Goal: Task Accomplishment & Management: Manage account settings

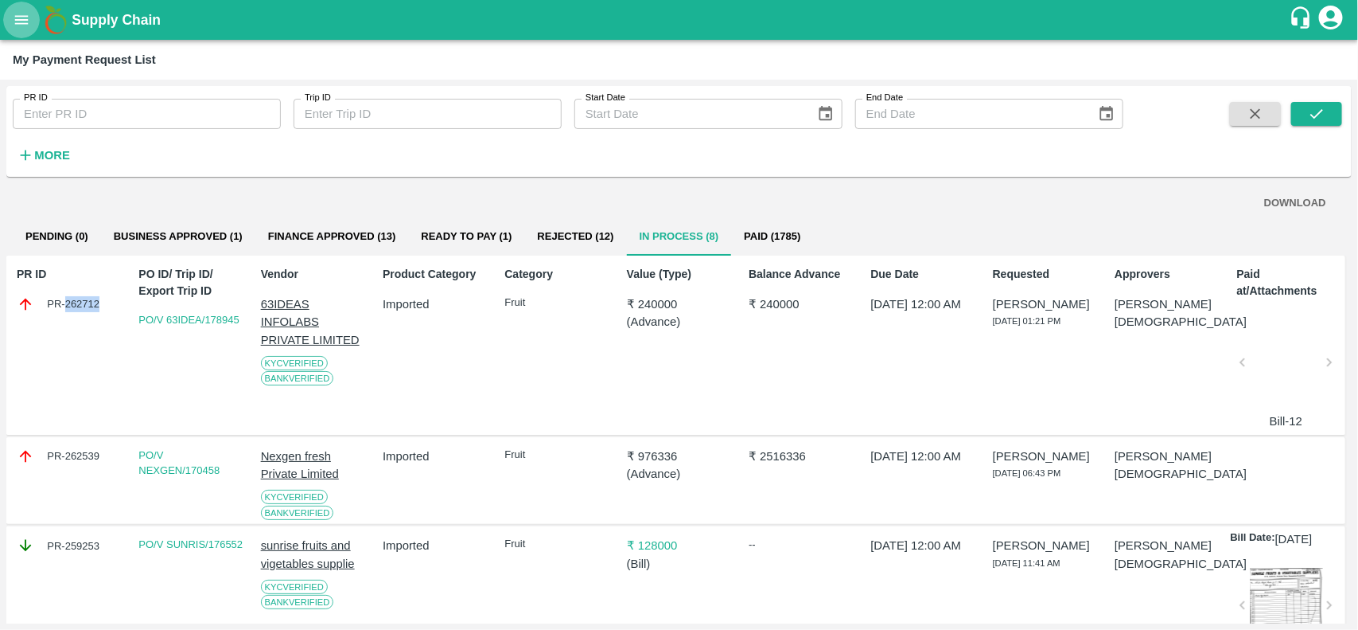
click at [17, 25] on icon "open drawer" at bounding box center [22, 20] width 18 height 18
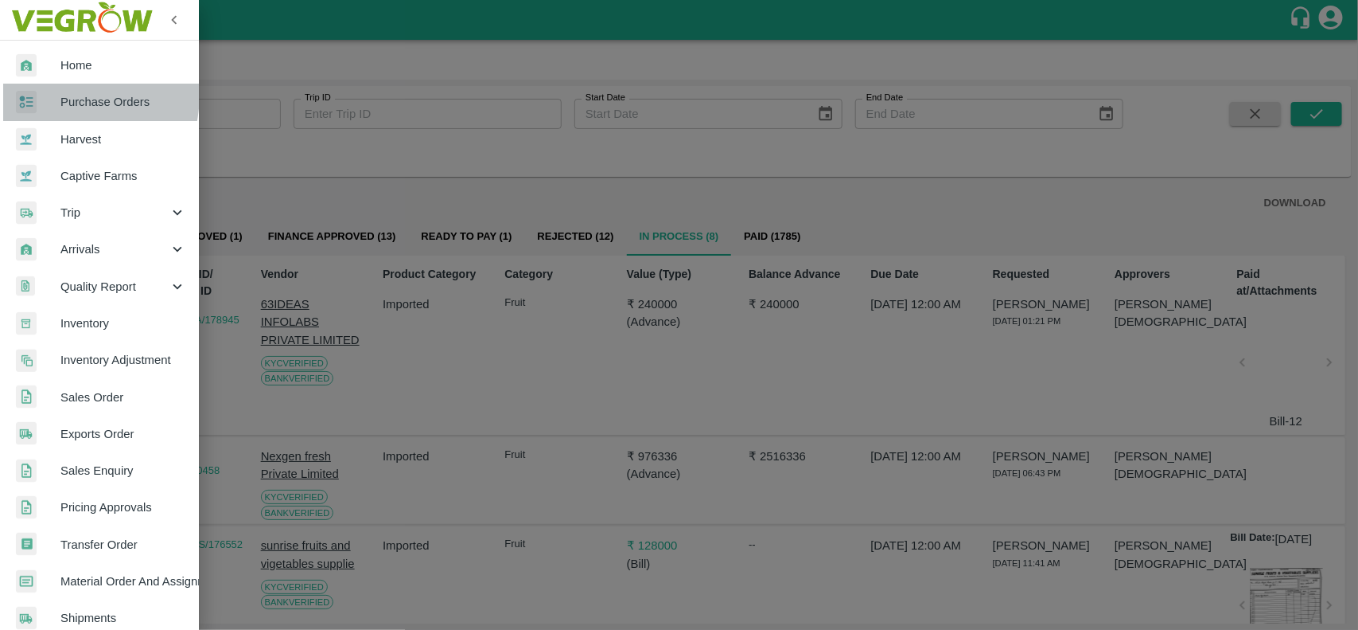
click at [41, 92] on div at bounding box center [38, 102] width 45 height 23
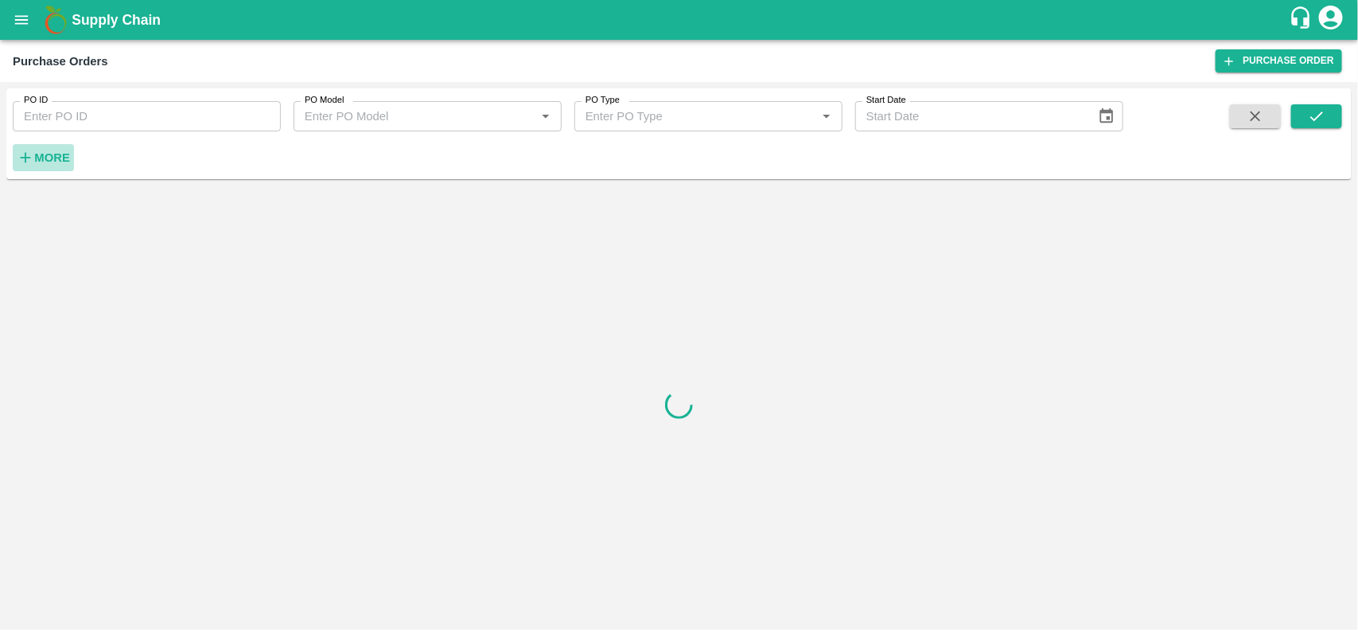
click at [33, 167] on button "More" at bounding box center [43, 157] width 61 height 27
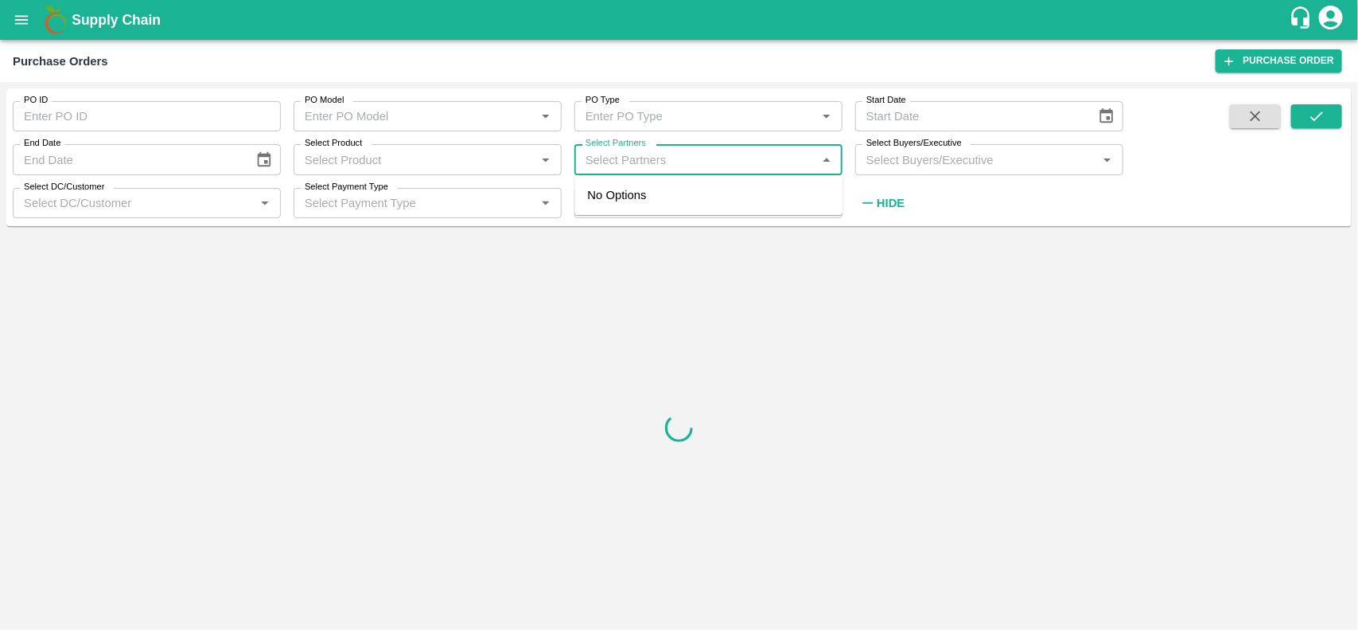
click at [643, 160] on input "Select Partners" at bounding box center [695, 159] width 232 height 21
type input "SAIKRUS"
click at [623, 199] on input "checkbox" at bounding box center [610, 202] width 32 height 32
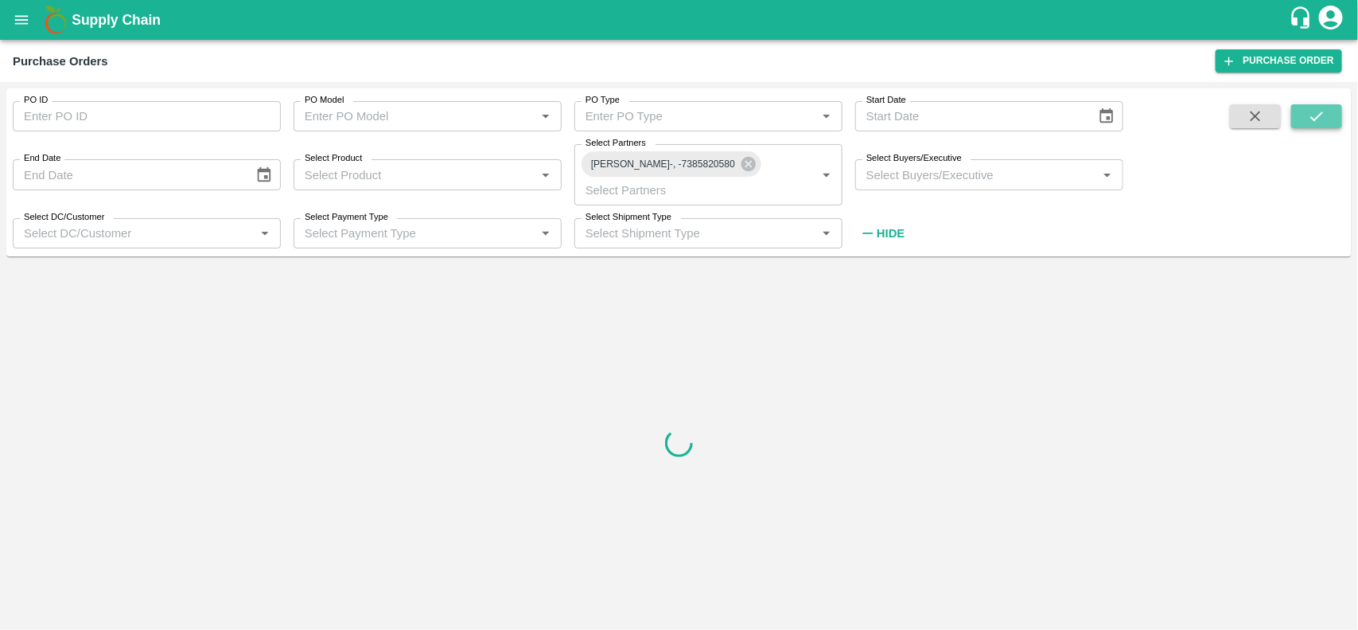
click at [1315, 114] on icon "submit" at bounding box center [1317, 116] width 18 height 18
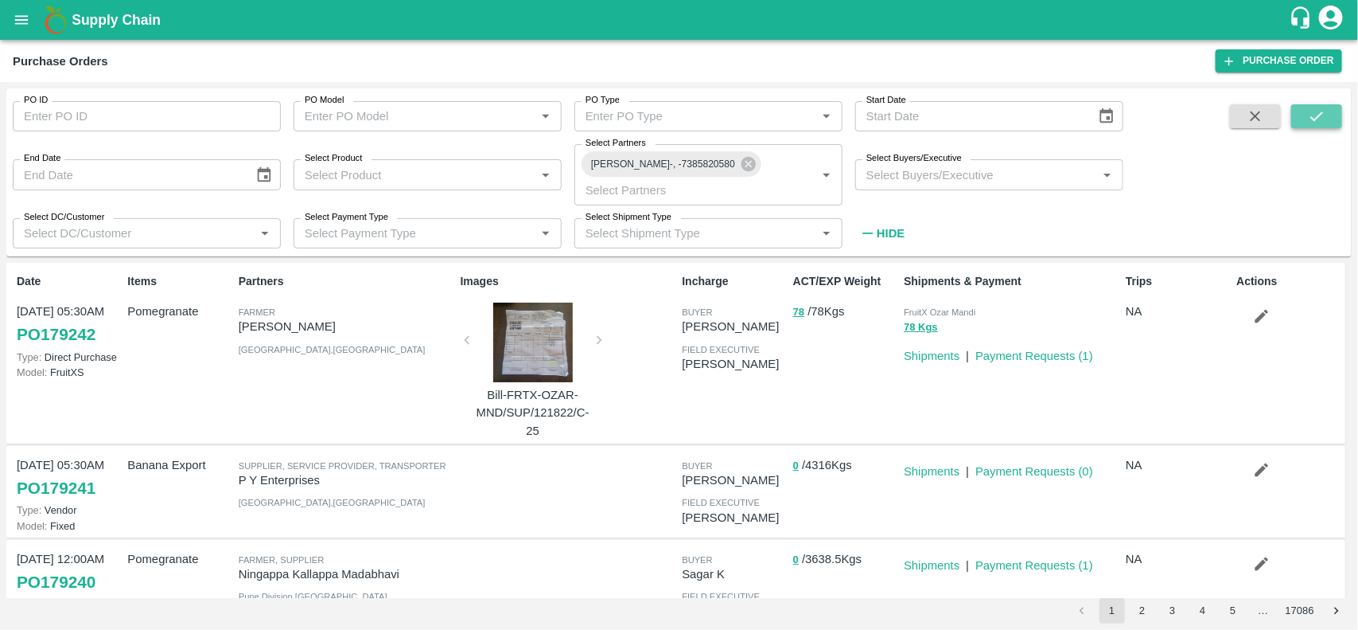
click at [1314, 113] on icon "submit" at bounding box center [1317, 116] width 18 height 18
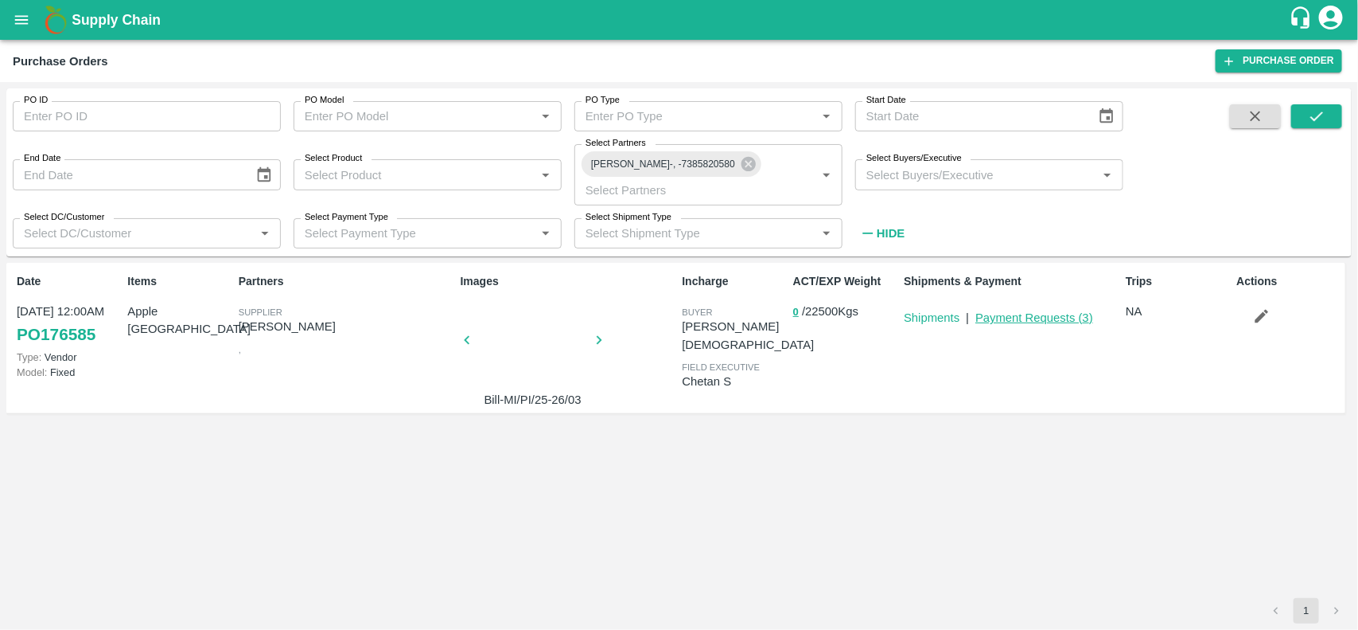
click at [1000, 311] on link "Payment Requests ( 3 )" at bounding box center [1035, 317] width 118 height 13
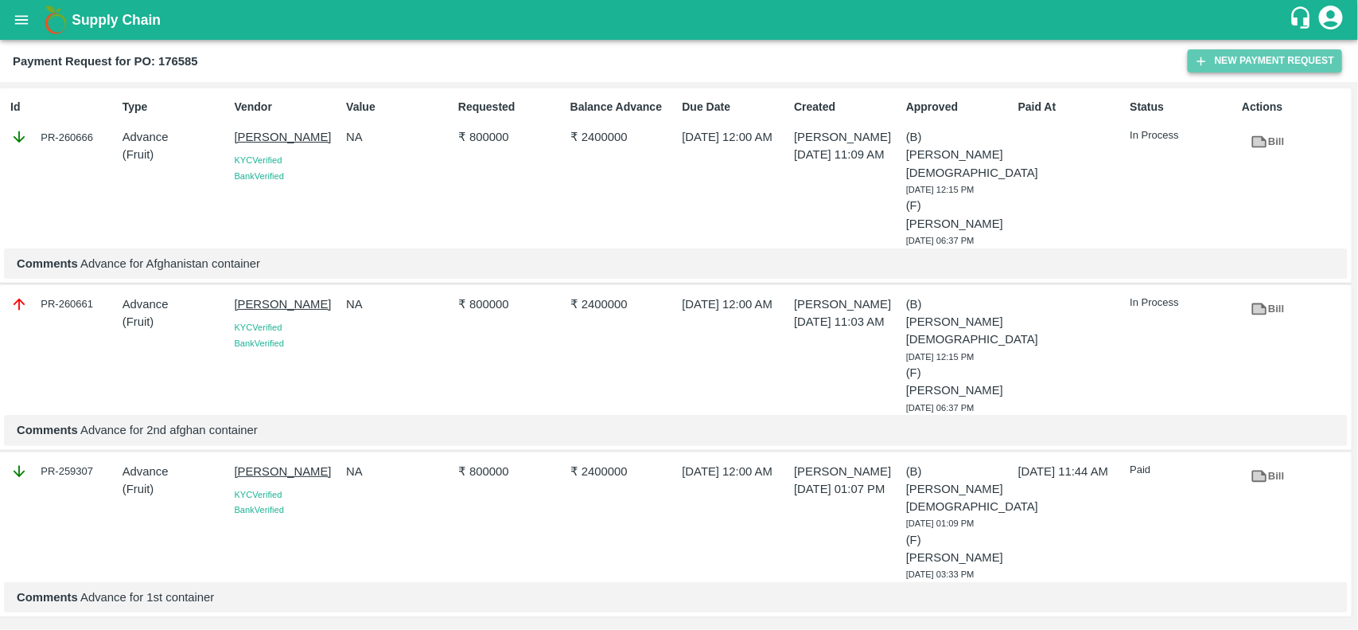
click at [1252, 54] on button "New Payment Request" at bounding box center [1265, 60] width 154 height 23
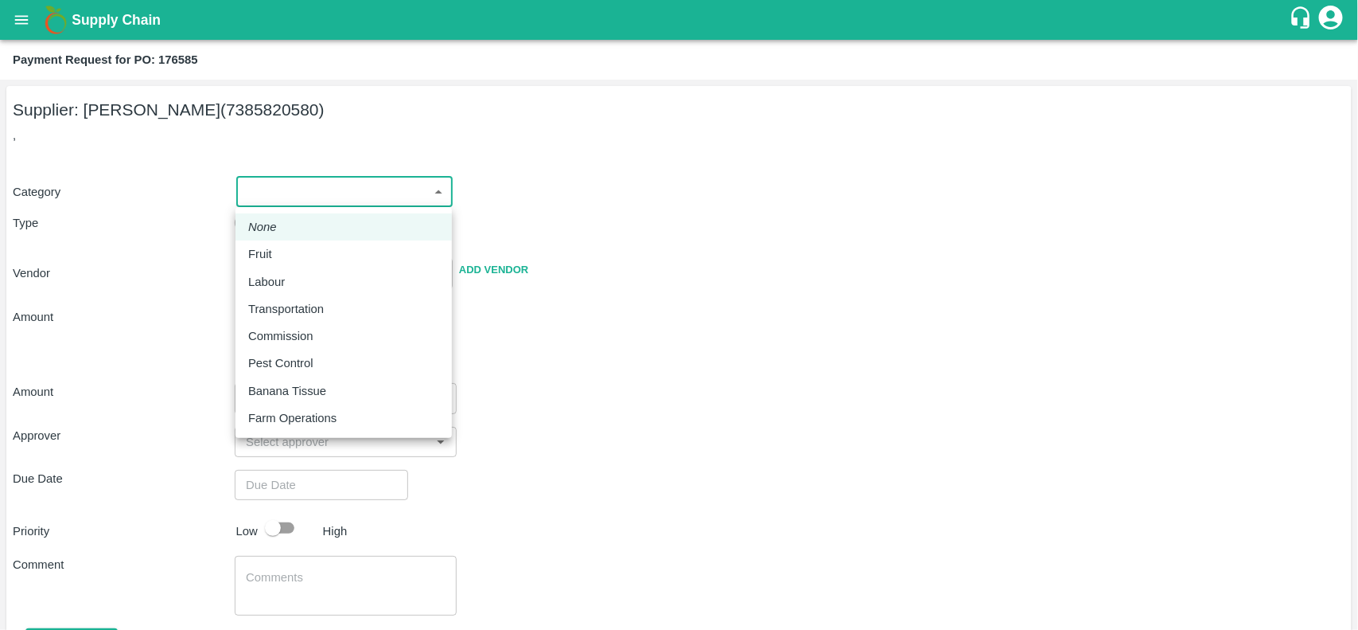
click at [271, 200] on body "Supply Chain Payment Request for PO: 176585 Supplier: SAIKRUSHNA WARGHUDE (7385…" at bounding box center [679, 315] width 1358 height 630
click at [244, 253] on li "Fruit" at bounding box center [344, 253] width 216 height 27
type input "1"
type input "SAIKRUSHNA WARGHUDE - 7385820580(Supplier)"
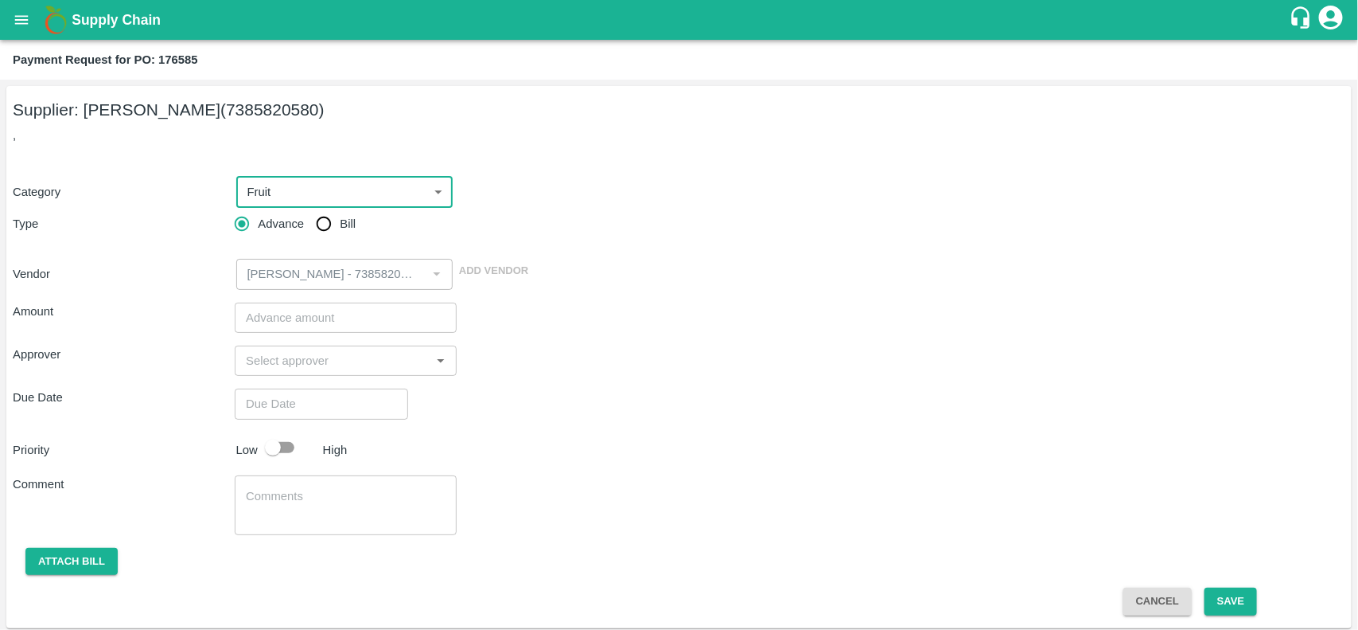
click at [269, 306] on input "number" at bounding box center [346, 317] width 222 height 30
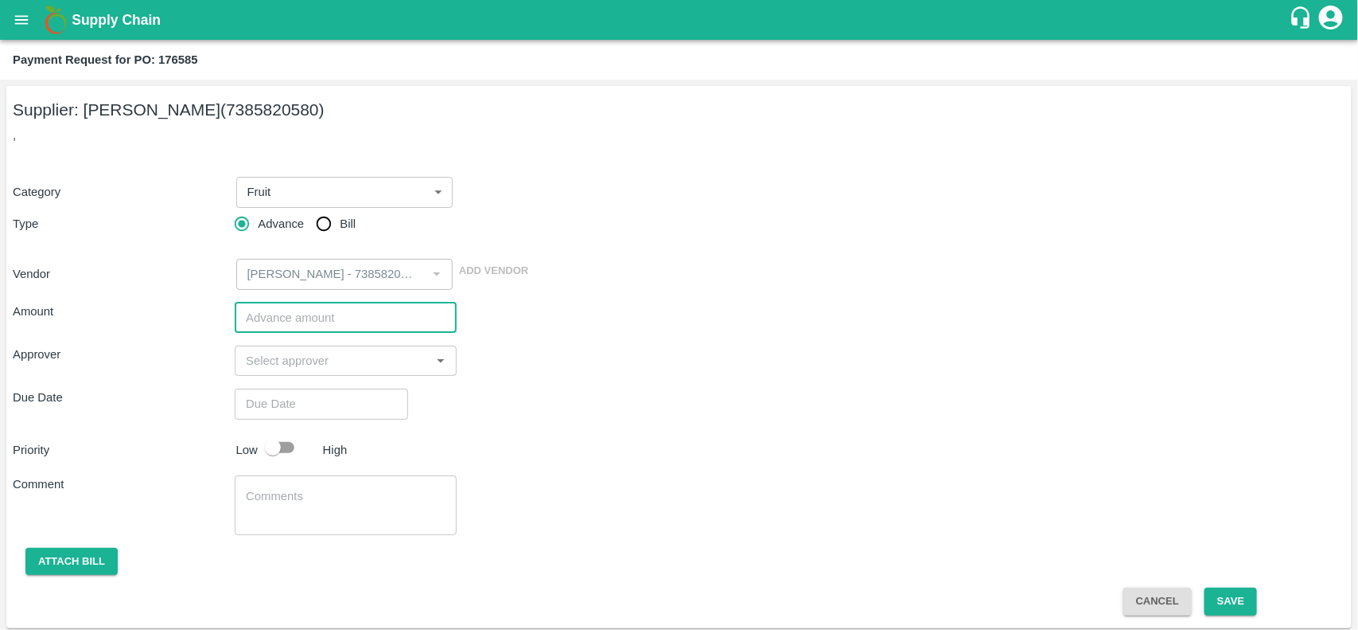
click at [276, 315] on input "number" at bounding box center [346, 317] width 222 height 30
type input "700000"
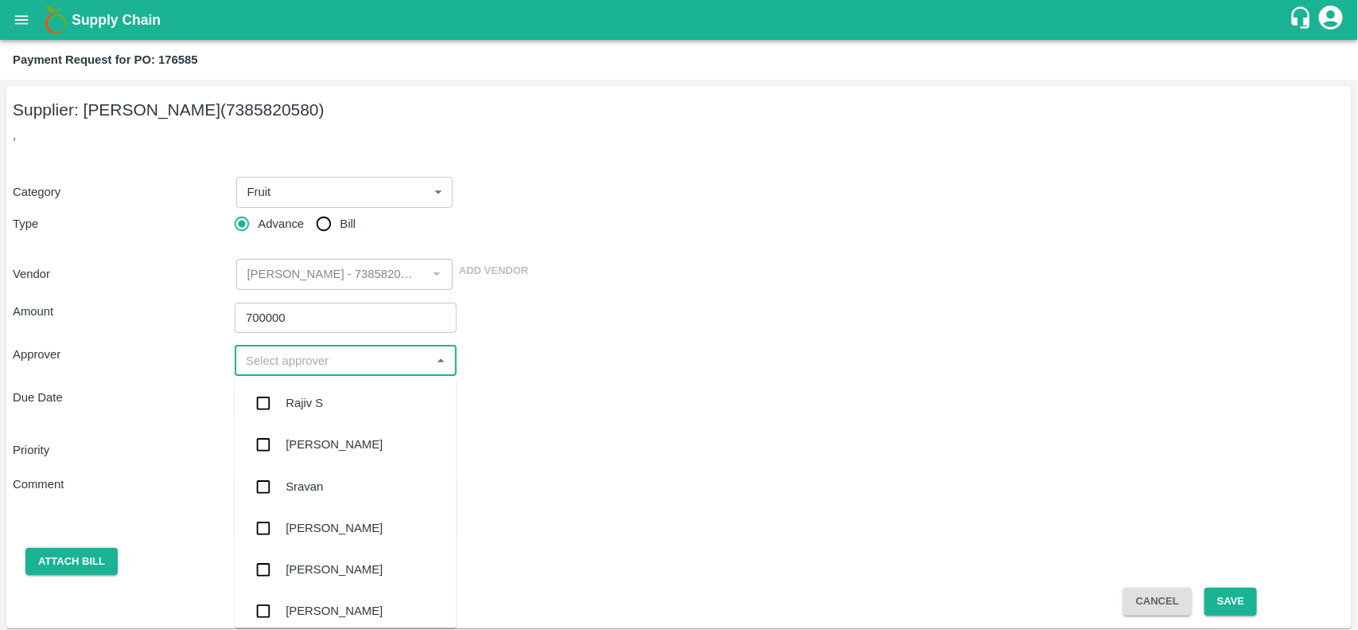
click at [281, 360] on input "input" at bounding box center [333, 360] width 186 height 21
type input "E"
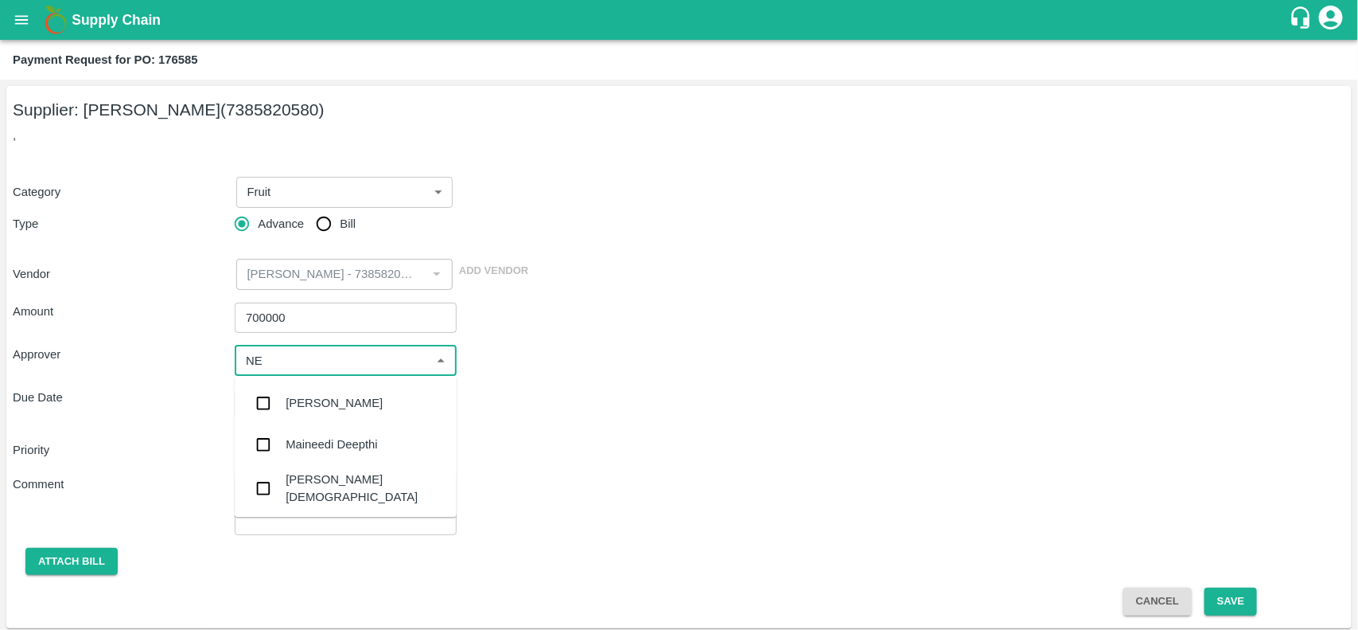
type input "NEE"
click at [296, 474] on div "Neeti Jain" at bounding box center [346, 488] width 222 height 45
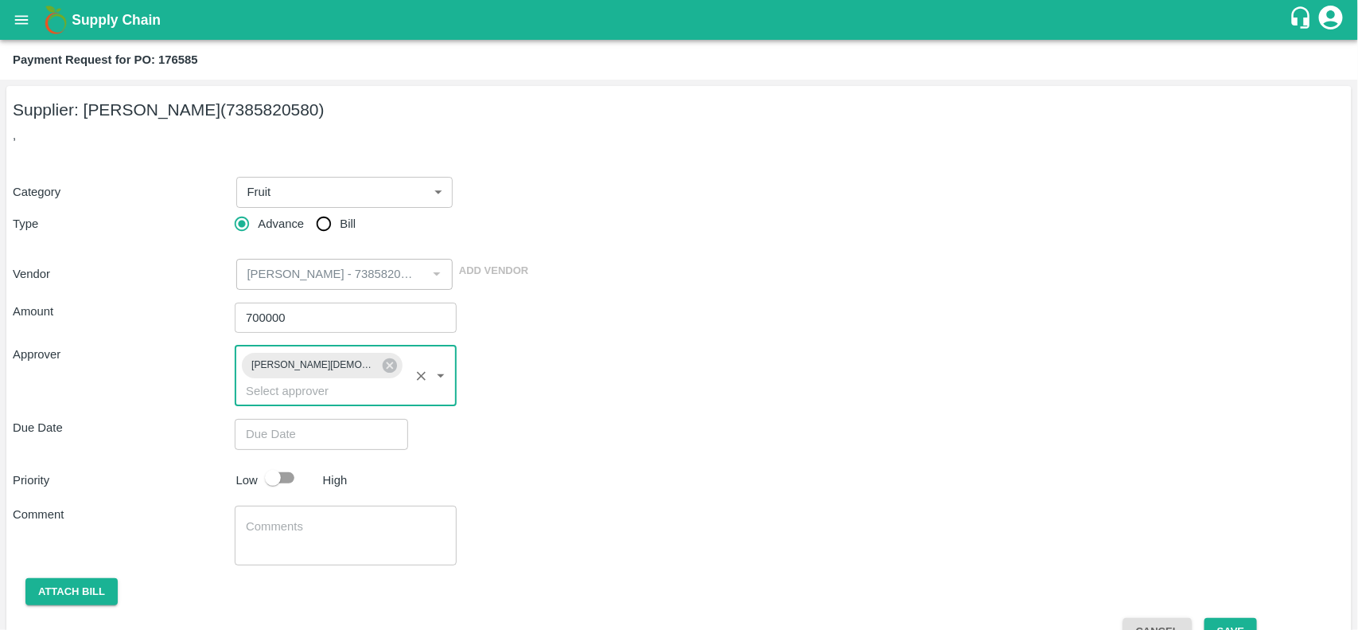
type input "DD/MM/YYYY hh:mm aa"
click at [315, 419] on input "DD/MM/YYYY hh:mm aa" at bounding box center [316, 434] width 162 height 30
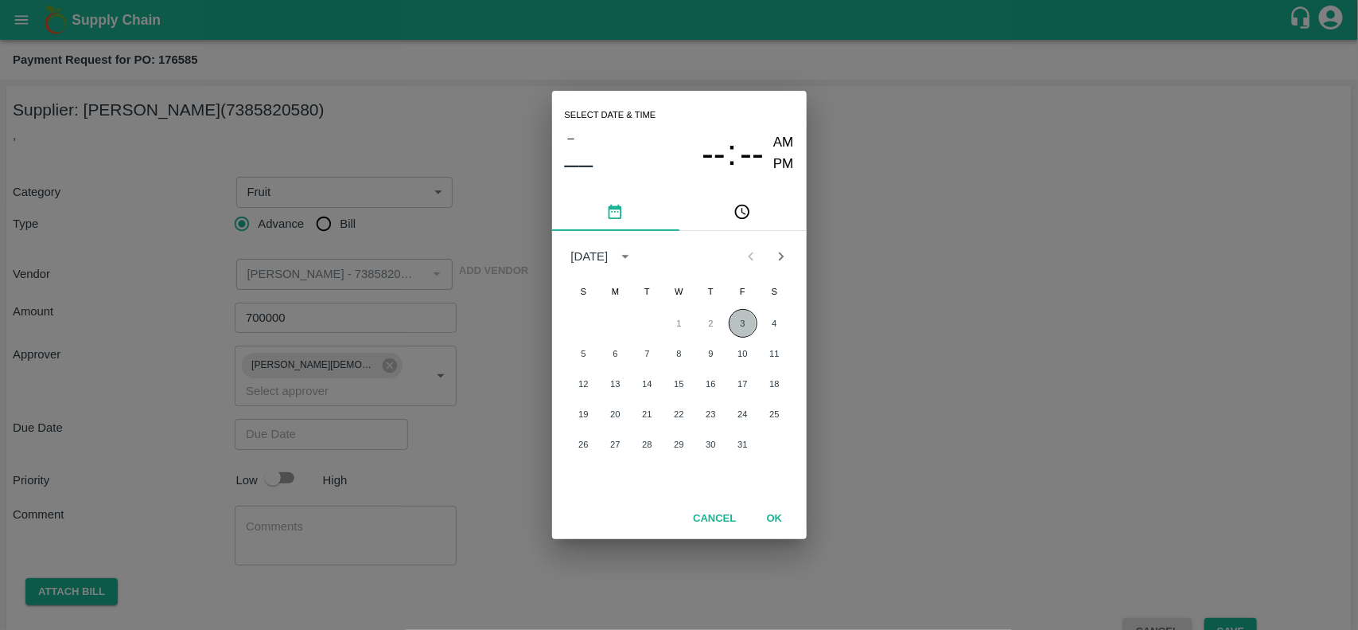
click at [743, 321] on button "3" at bounding box center [743, 323] width 29 height 29
type input "03/10/2025 12:00 AM"
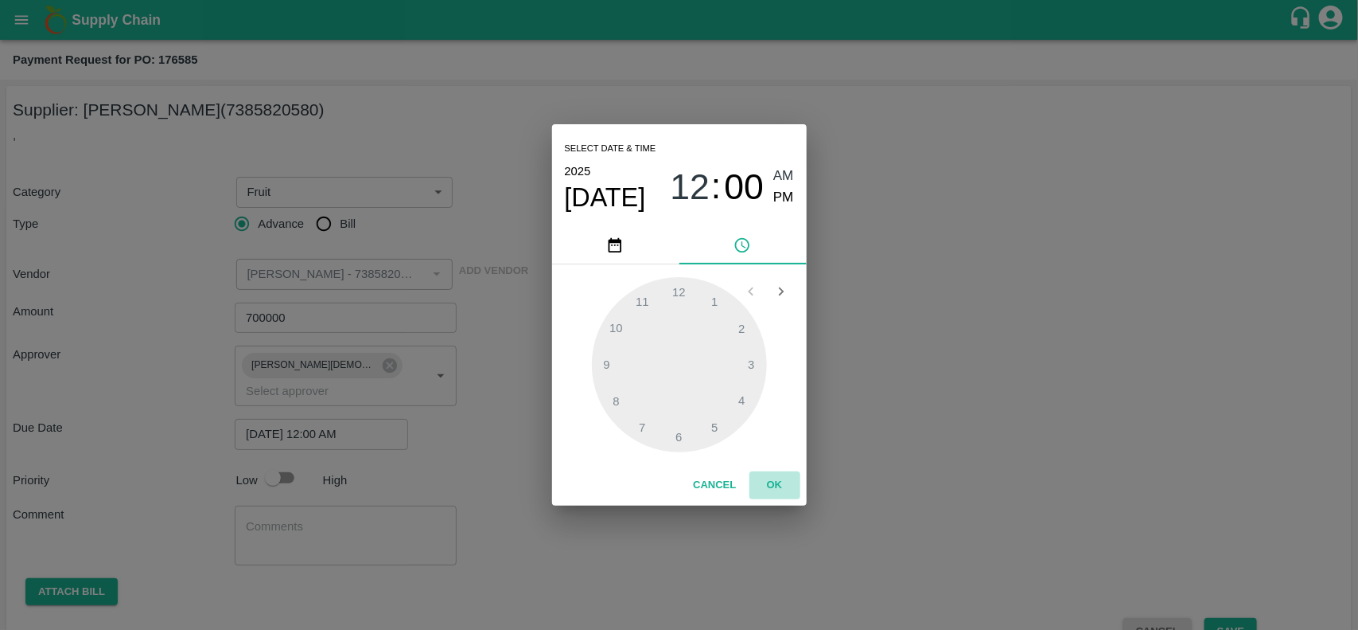
click at [770, 482] on button "OK" at bounding box center [775, 485] width 51 height 28
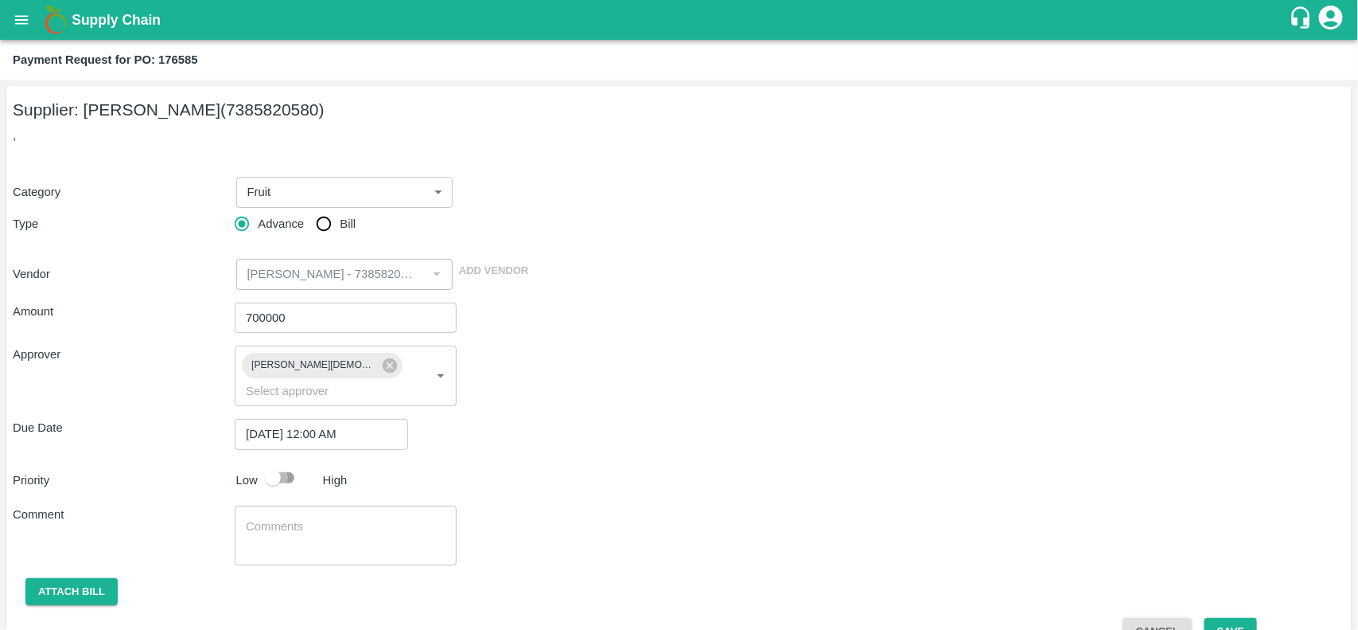
click at [276, 466] on input "checkbox" at bounding box center [273, 477] width 91 height 30
checkbox input "true"
click at [50, 578] on button "Attach bill" at bounding box center [71, 592] width 92 height 28
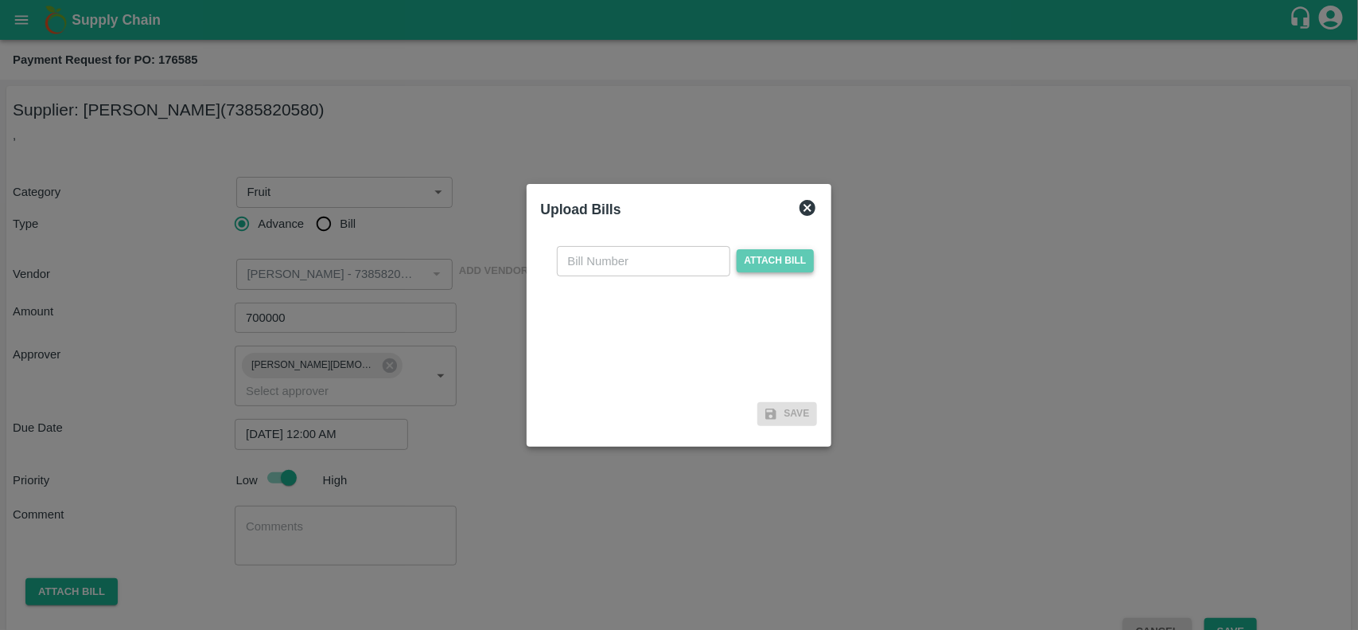
click at [776, 255] on span "Attach bill" at bounding box center [776, 260] width 78 height 23
click at [0, 0] on input "Attach bill" at bounding box center [0, 0] width 0 height 0
click at [813, 193] on div "Upload Bills" at bounding box center [680, 209] width 290 height 35
click at [798, 205] on icon at bounding box center [807, 207] width 19 height 19
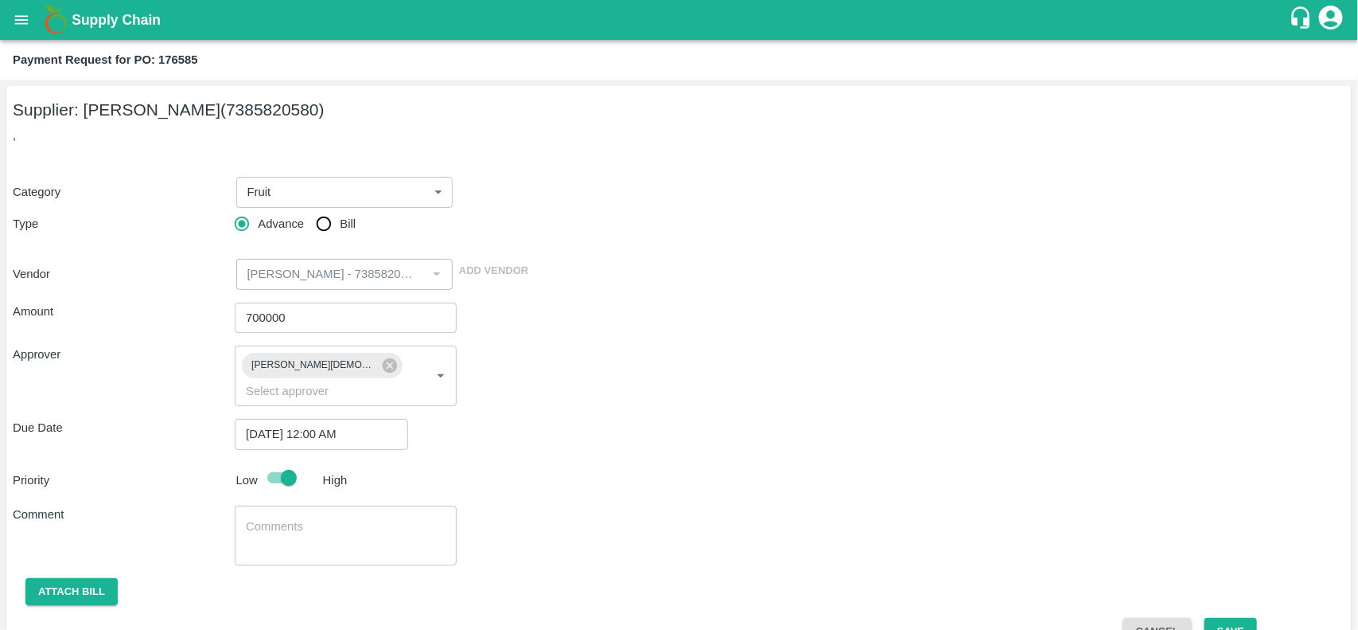
scroll to position [14, 0]
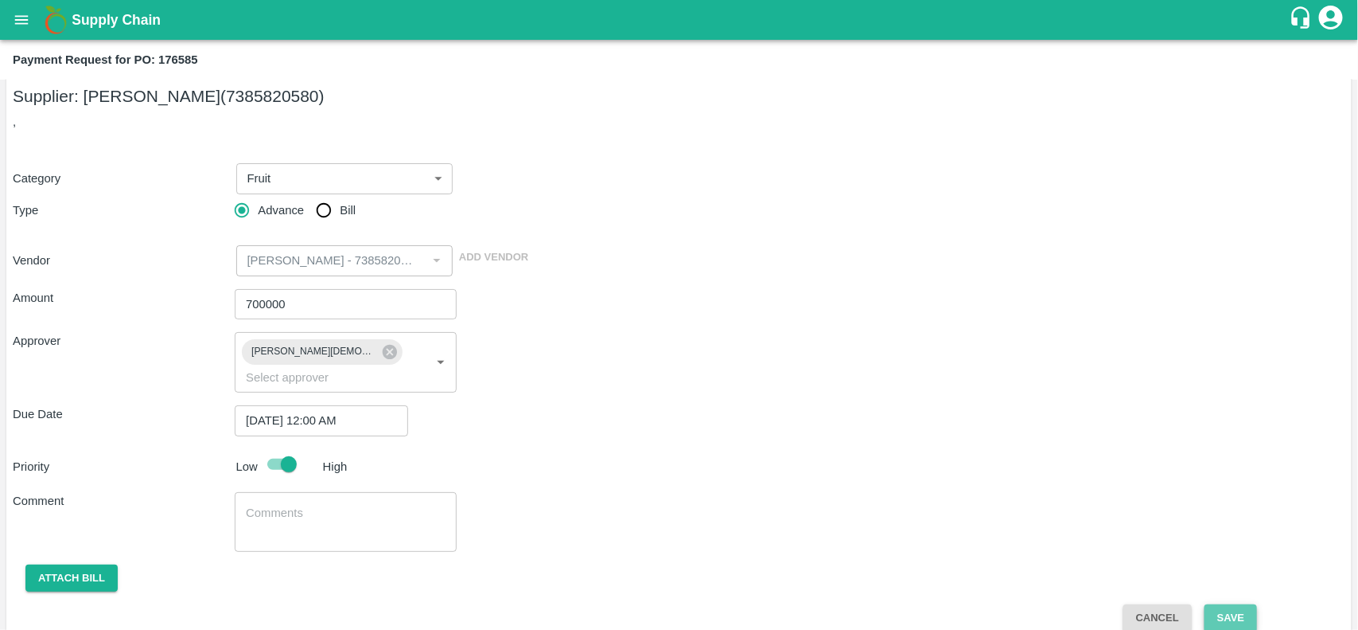
click at [1238, 604] on button "Save" at bounding box center [1231, 618] width 53 height 28
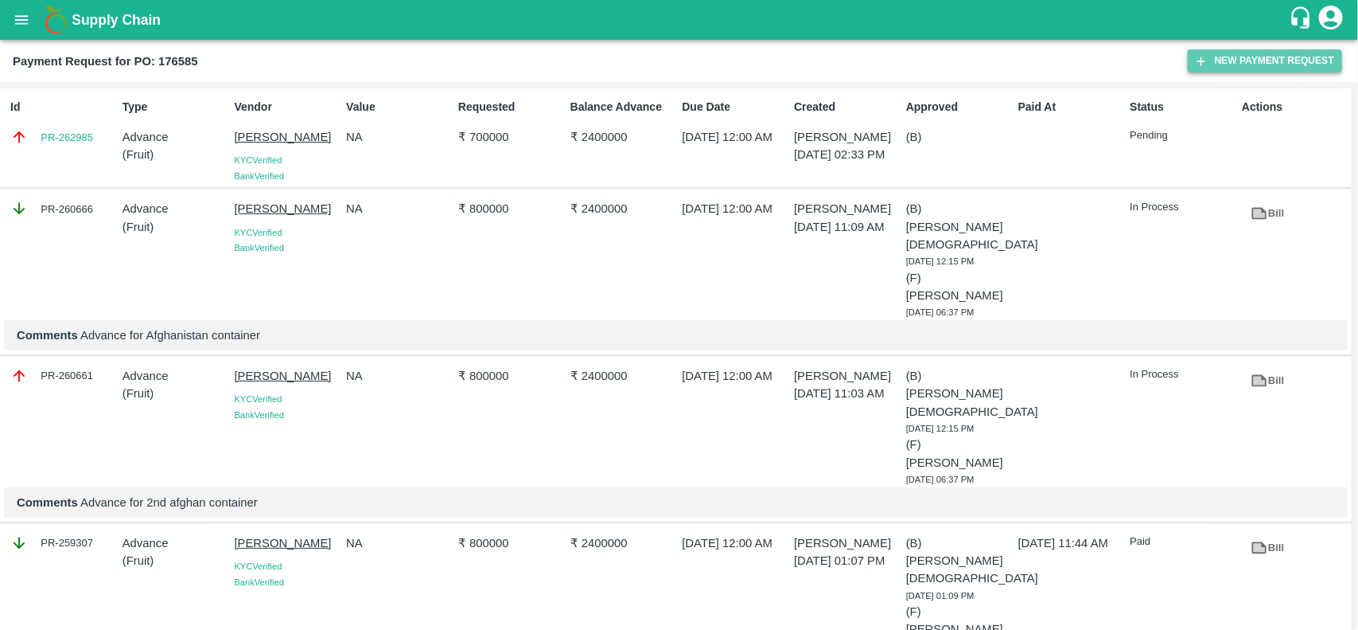
click at [1210, 69] on button "New Payment Request" at bounding box center [1265, 60] width 154 height 23
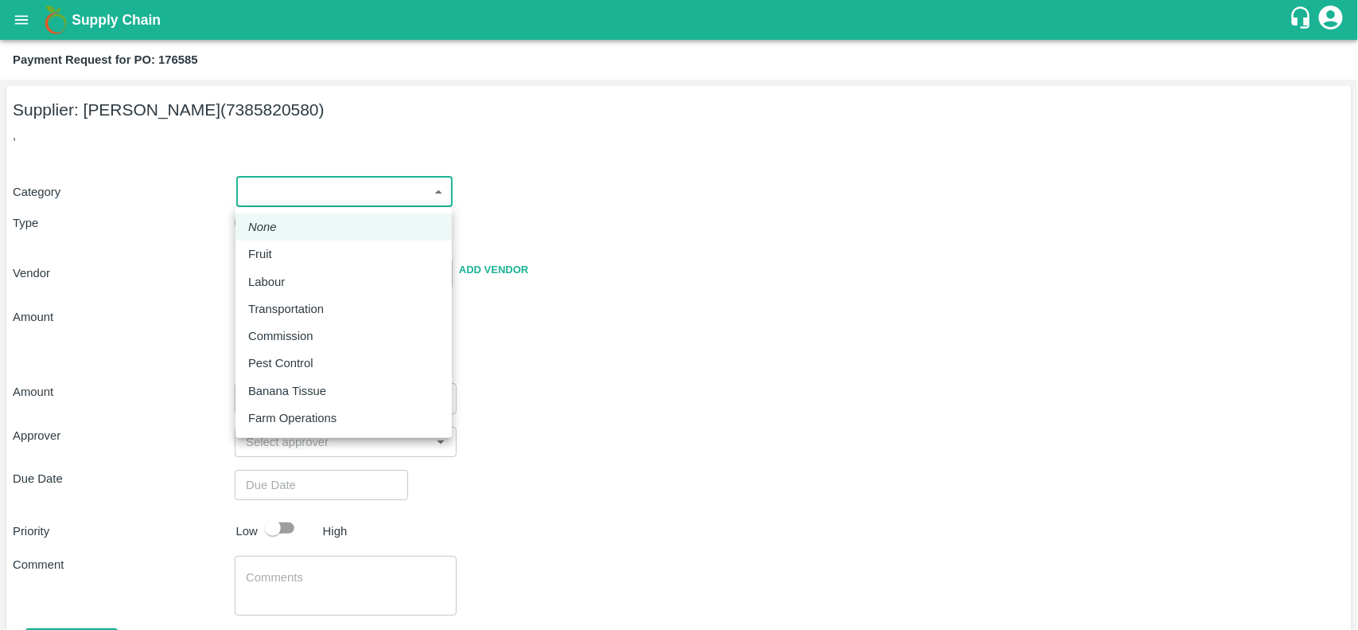
click at [353, 203] on body "Supply Chain Payment Request for PO: 176585 Supplier: SAIKRUSHNA WARGHUDE (7385…" at bounding box center [679, 315] width 1358 height 630
click at [271, 260] on p "Fruit" at bounding box center [260, 254] width 24 height 18
type input "1"
type input "SAIKRUSHNA WARGHUDE - 7385820580(Supplier)"
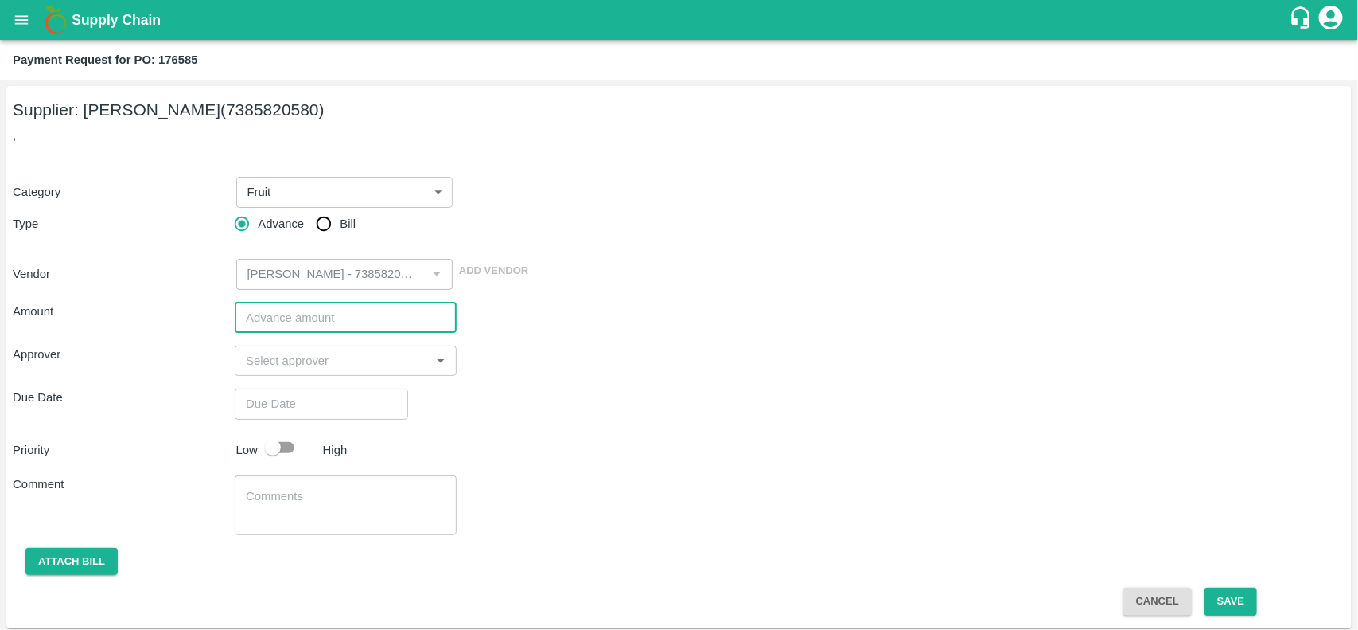
click at [286, 323] on input "number" at bounding box center [346, 317] width 222 height 30
type input "700000"
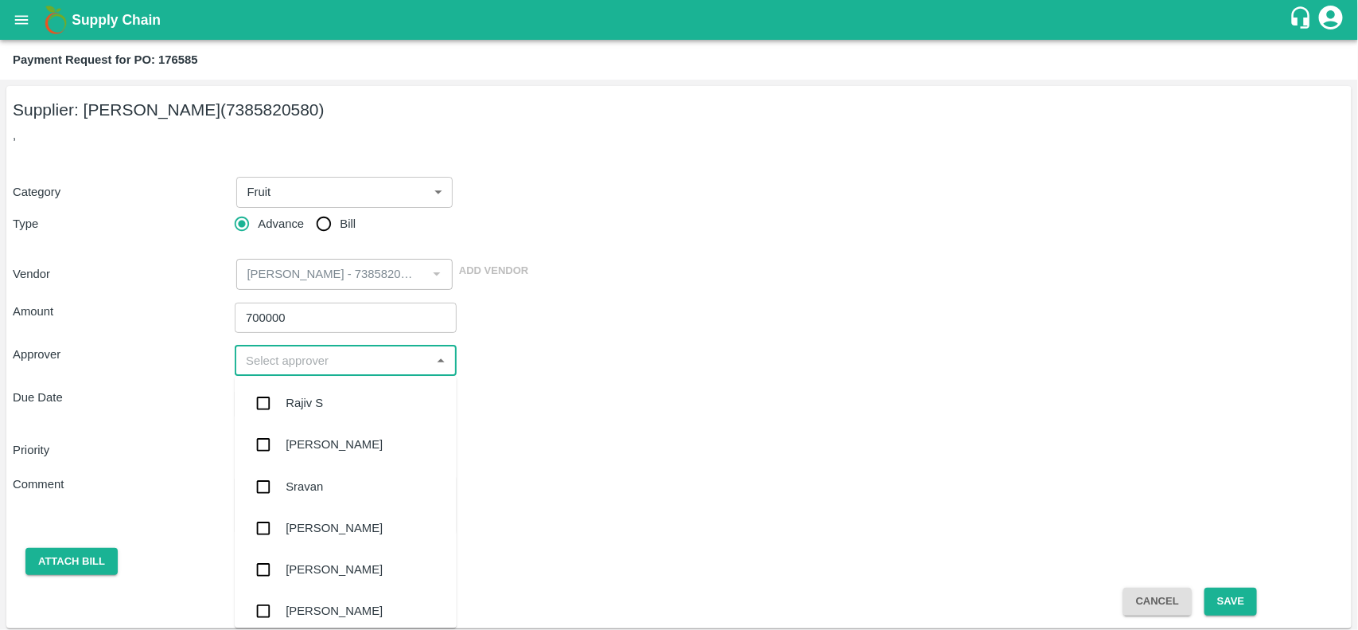
click at [288, 366] on input "input" at bounding box center [333, 360] width 186 height 21
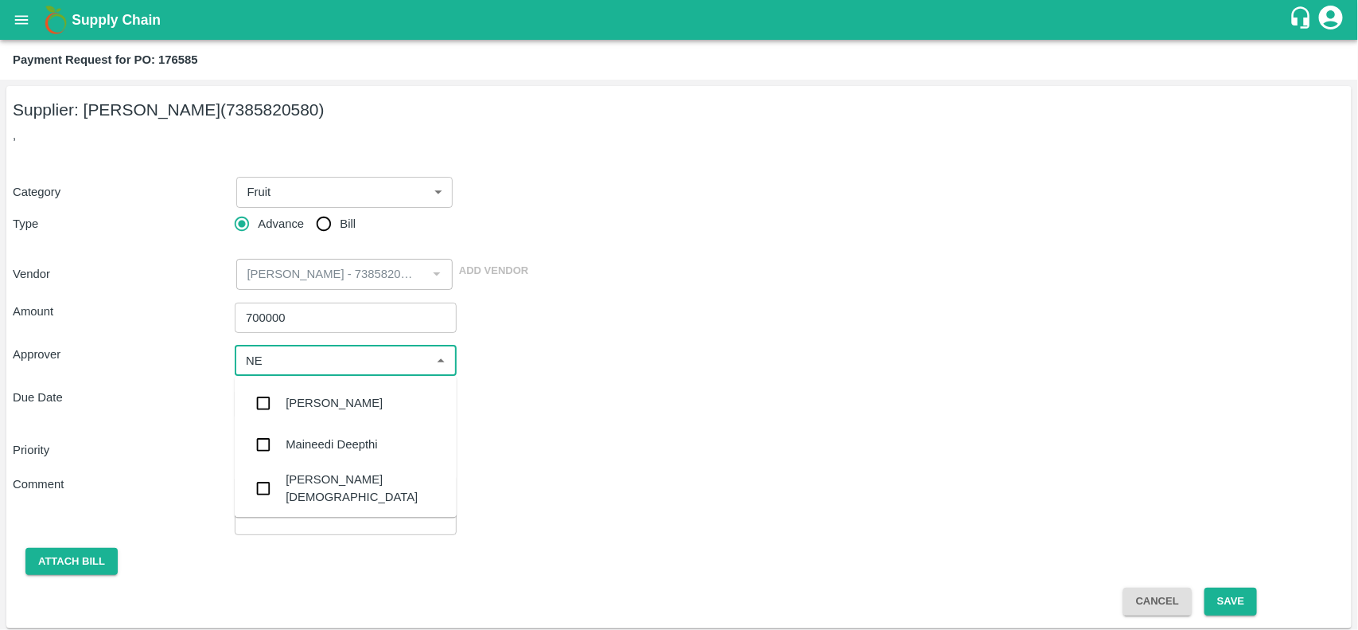
type input "NEE"
click at [273, 483] on input "checkbox" at bounding box center [264, 488] width 32 height 32
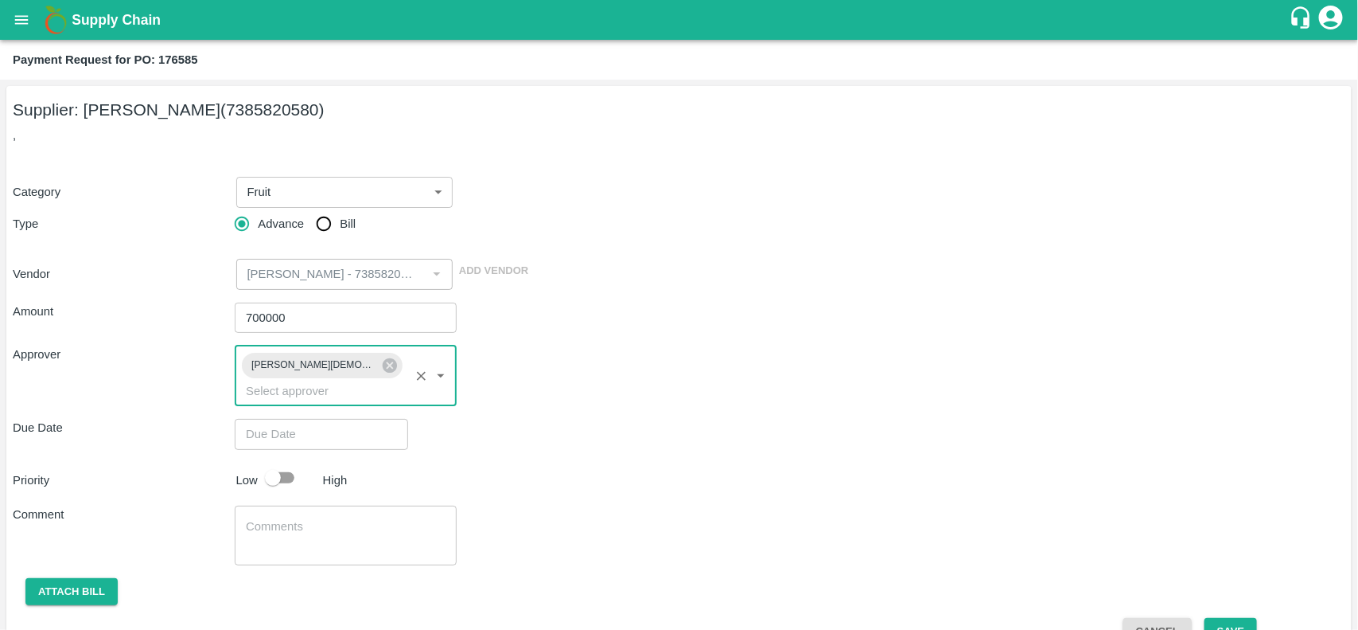
type input "DD/MM/YYYY hh:mm aa"
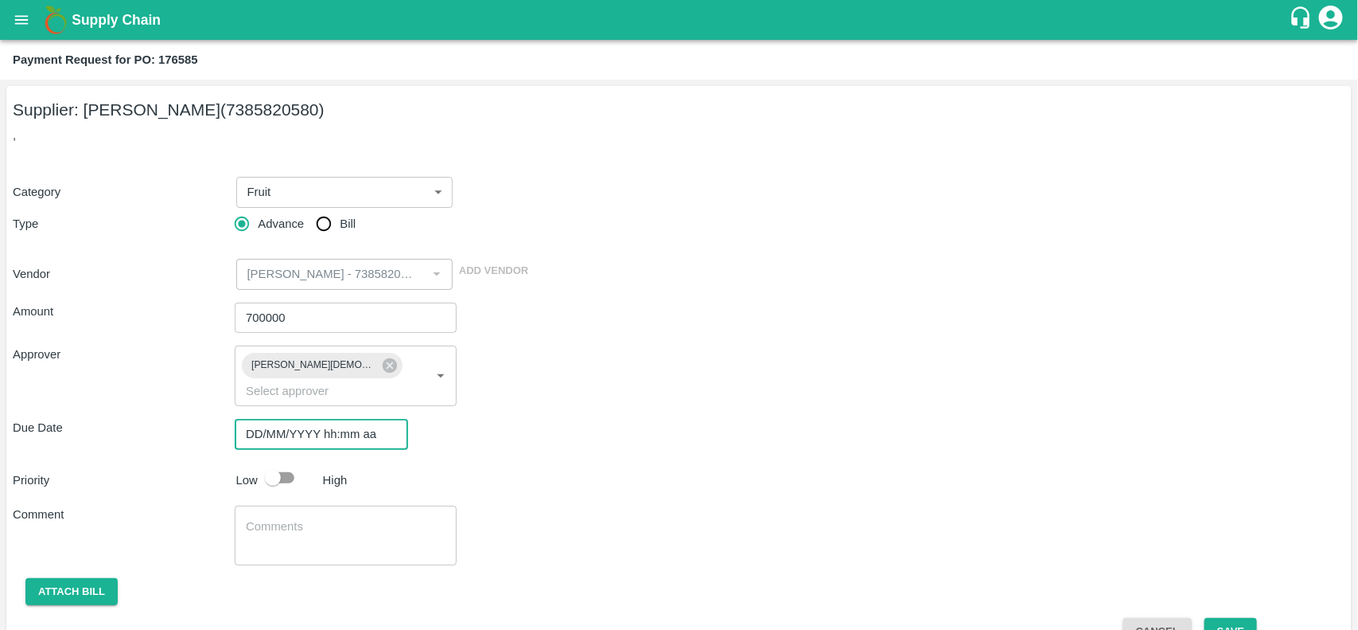
click at [306, 419] on input "DD/MM/YYYY hh:mm aa" at bounding box center [316, 434] width 162 height 30
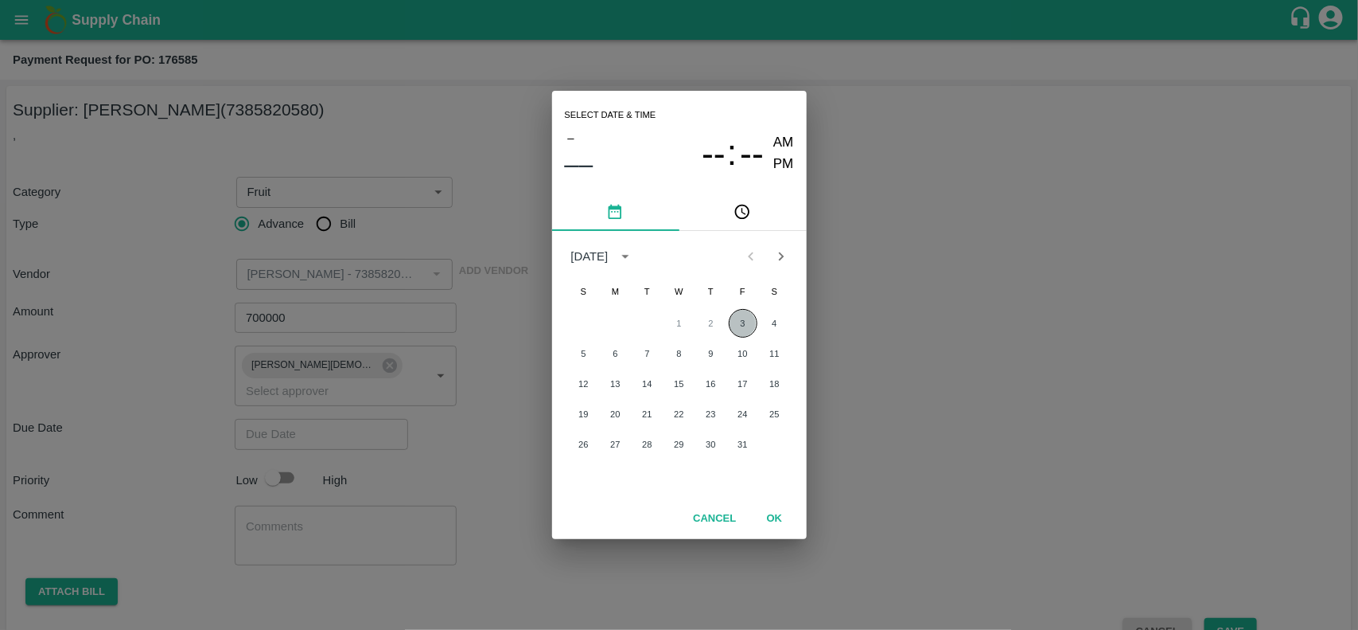
click at [740, 324] on button "3" at bounding box center [743, 323] width 29 height 29
type input "03/10/2025 12:00 AM"
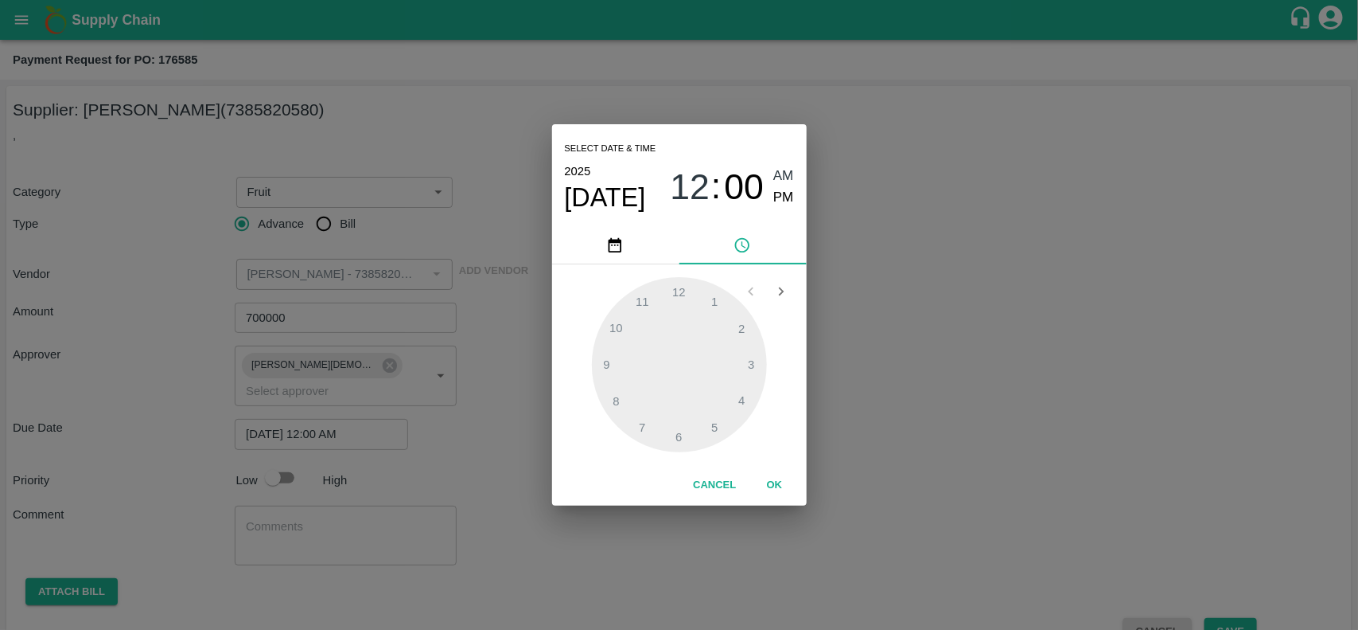
click at [758, 492] on button "OK" at bounding box center [775, 485] width 51 height 28
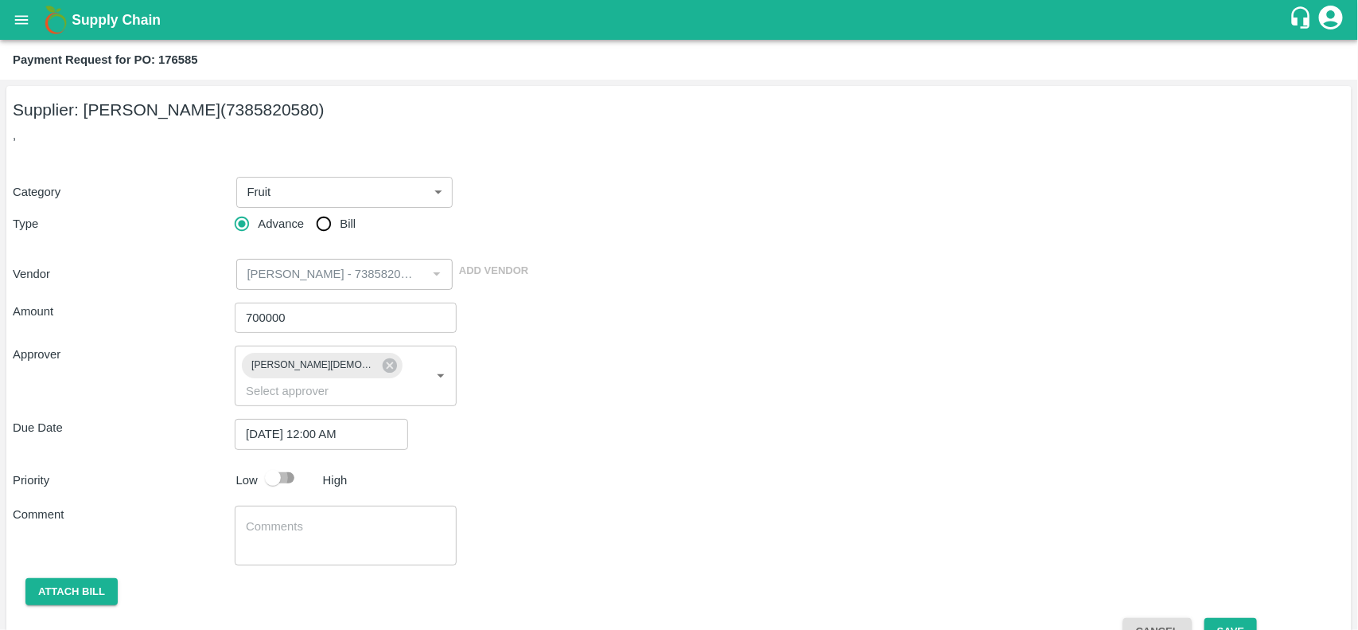
click at [271, 462] on input "checkbox" at bounding box center [273, 477] width 91 height 30
checkbox input "true"
click at [1220, 618] on button "Save" at bounding box center [1231, 632] width 53 height 28
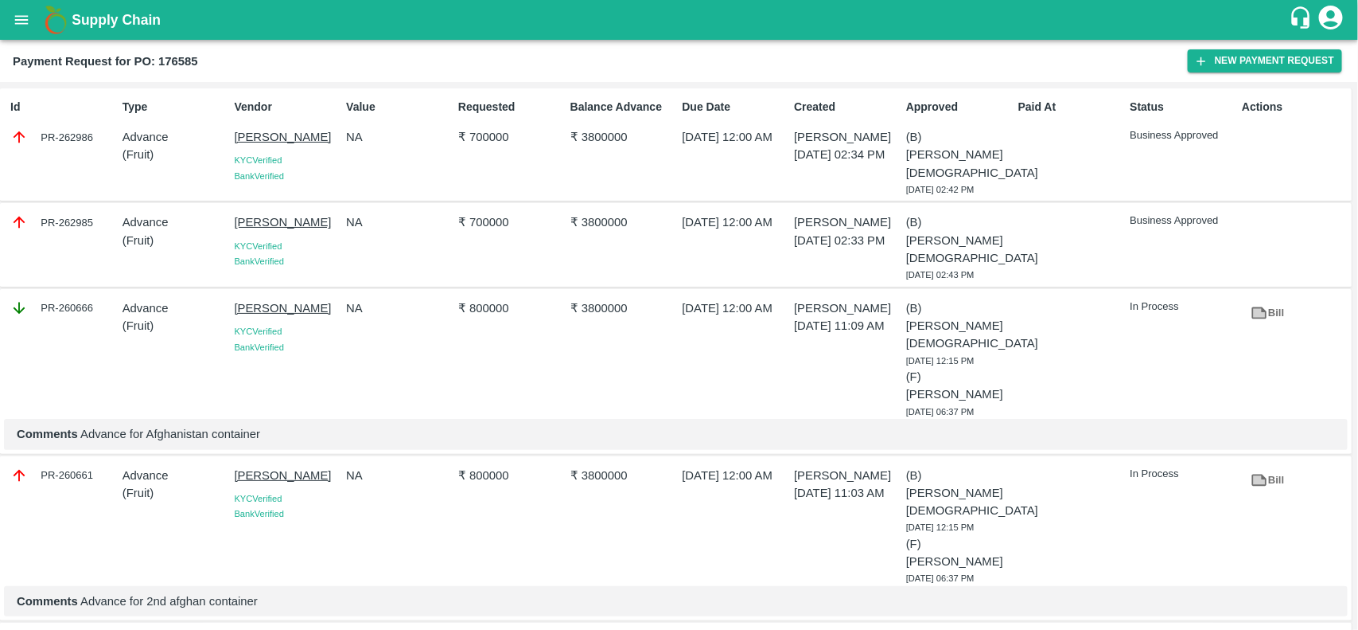
click at [68, 138] on div "PR-262986" at bounding box center [63, 137] width 106 height 18
copy div "PR-262986"
click at [25, 12] on icon "open drawer" at bounding box center [22, 20] width 18 height 18
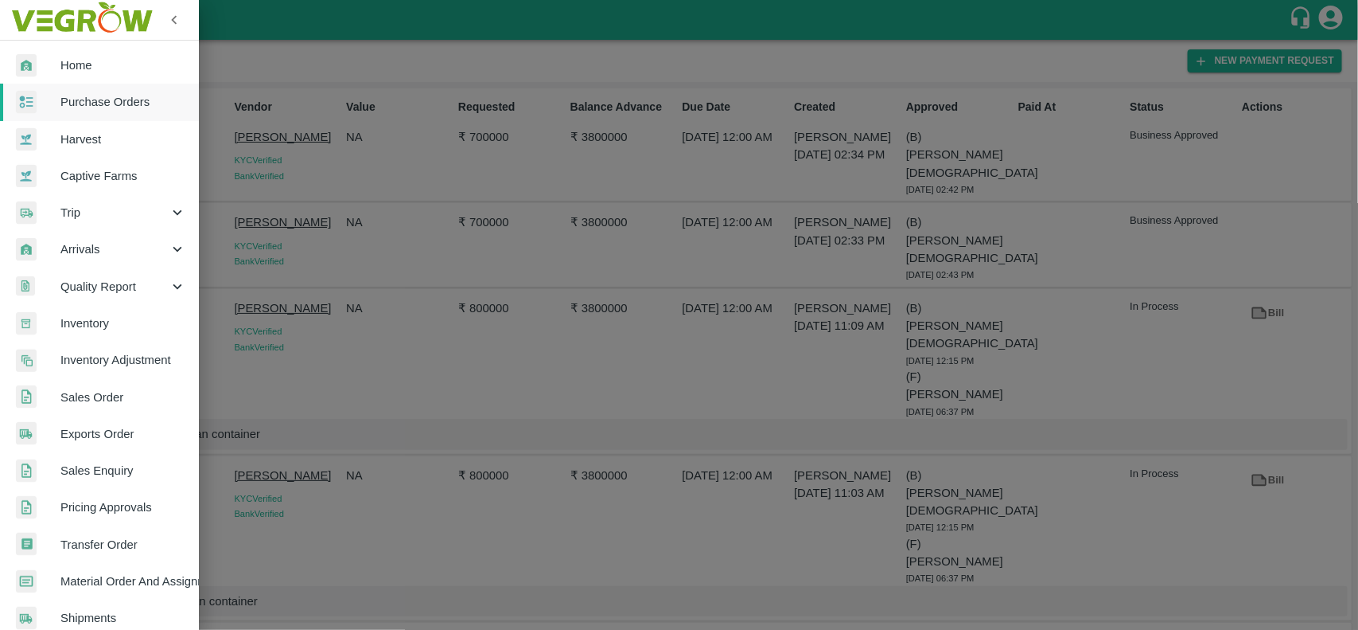
scroll to position [275, 0]
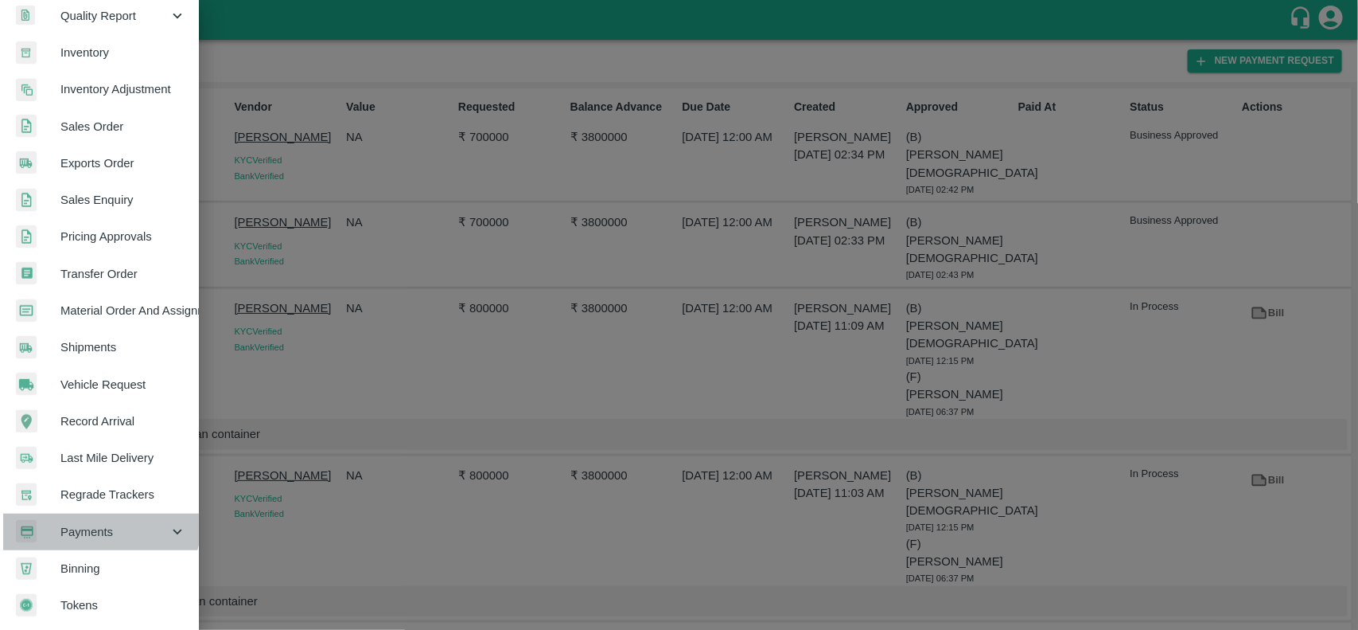
click at [72, 513] on div "Payments" at bounding box center [99, 531] width 199 height 37
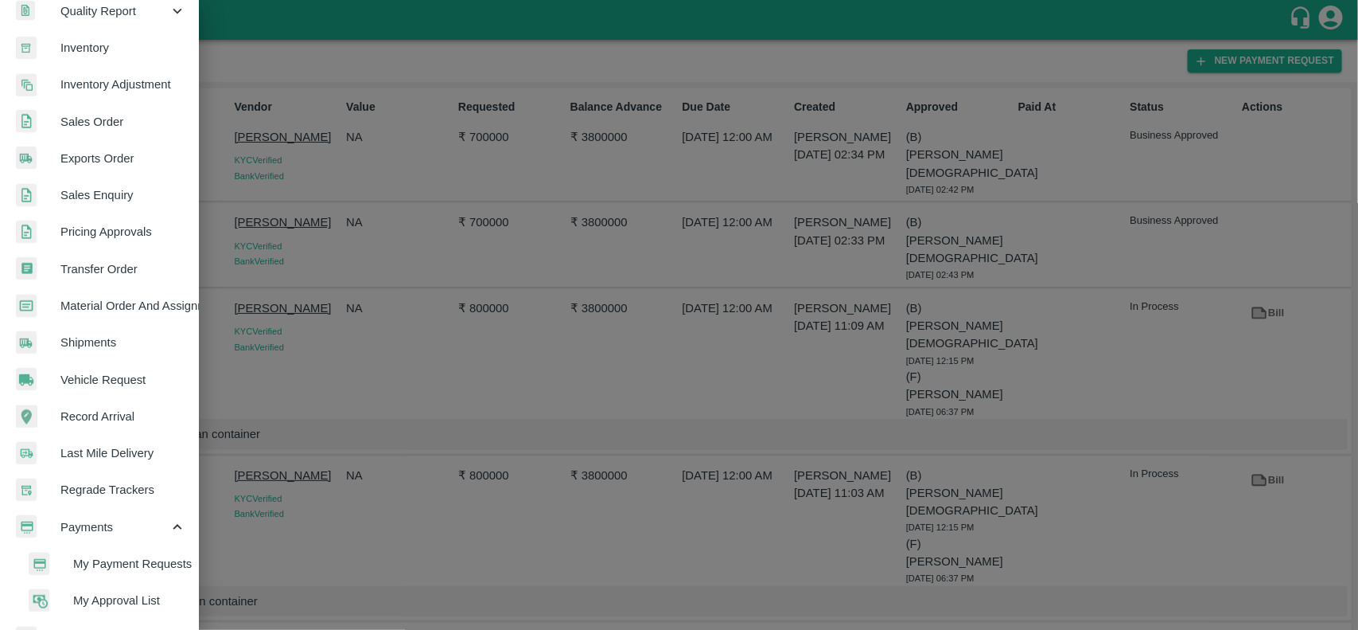
click at [94, 551] on li "My Payment Requests" at bounding box center [106, 563] width 186 height 37
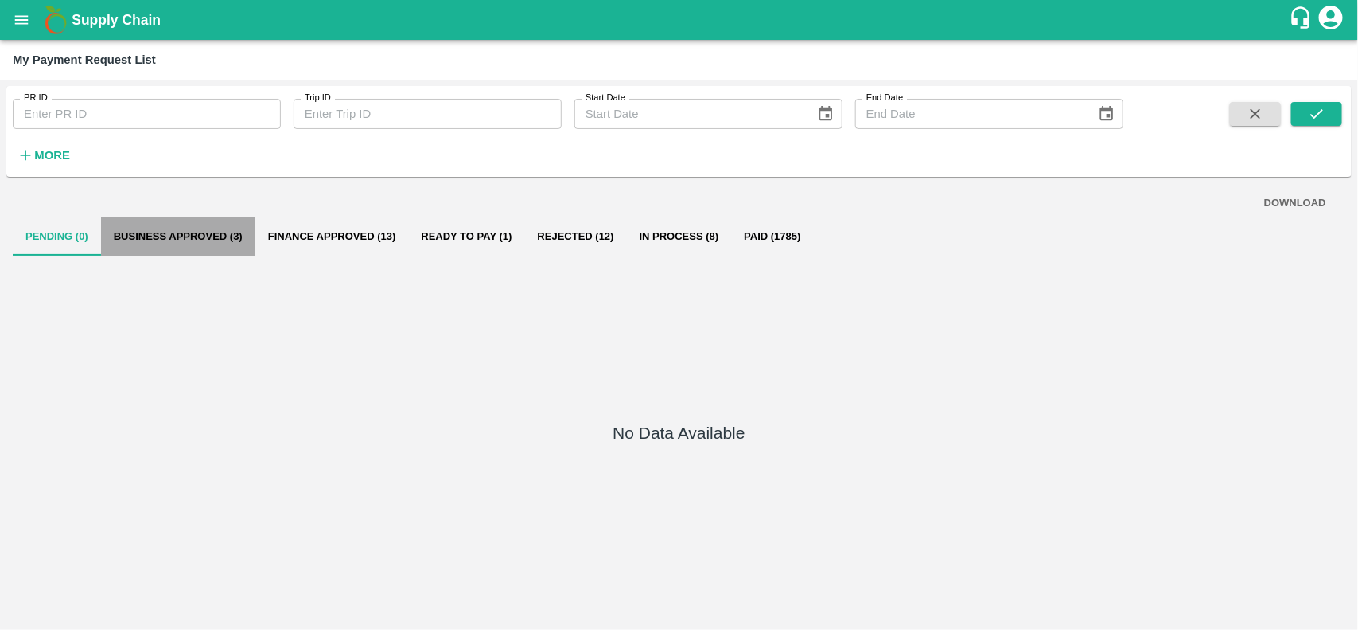
click at [164, 240] on button "Business Approved (3)" at bounding box center [178, 236] width 154 height 38
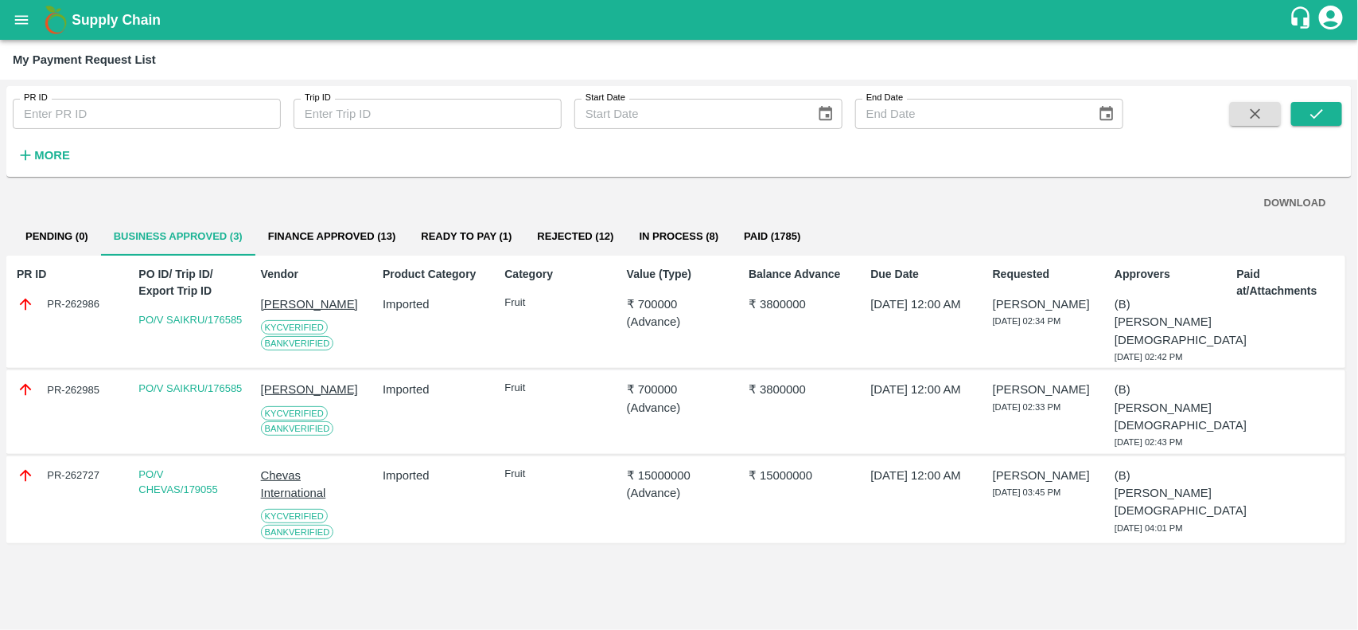
click at [54, 484] on div "PR-262727" at bounding box center [69, 475] width 104 height 18
copy div "PR-262727"
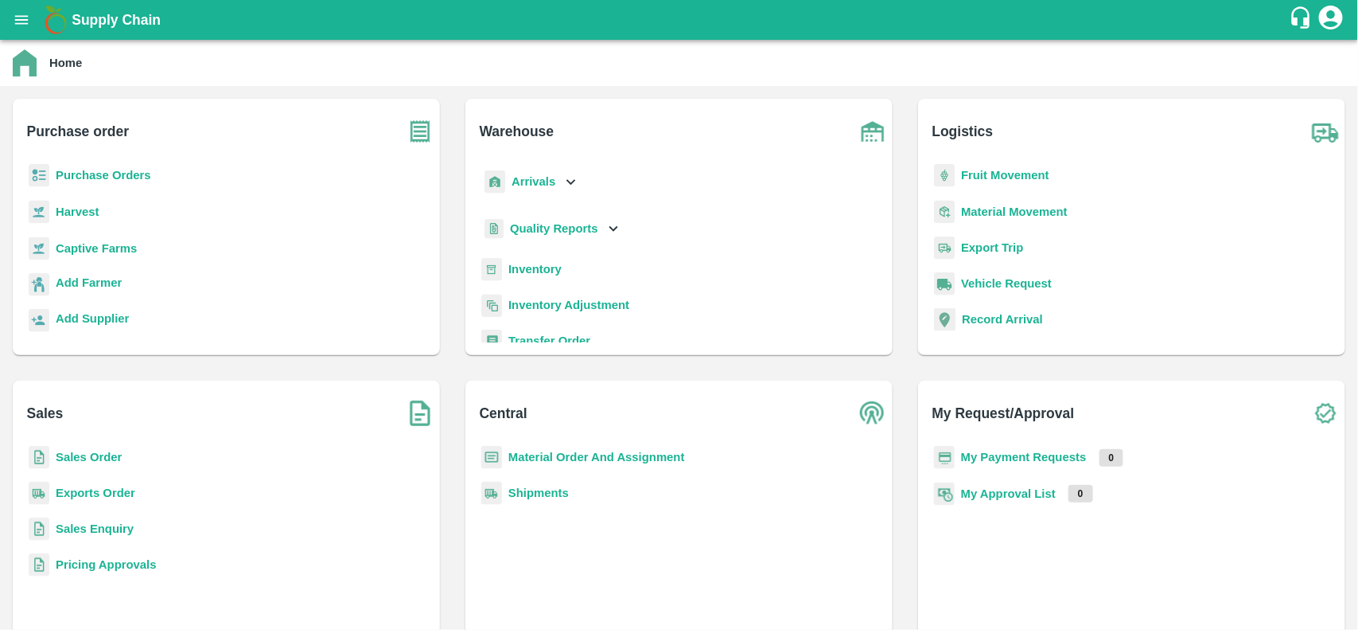
click at [92, 450] on b "Sales Order" at bounding box center [89, 456] width 66 height 13
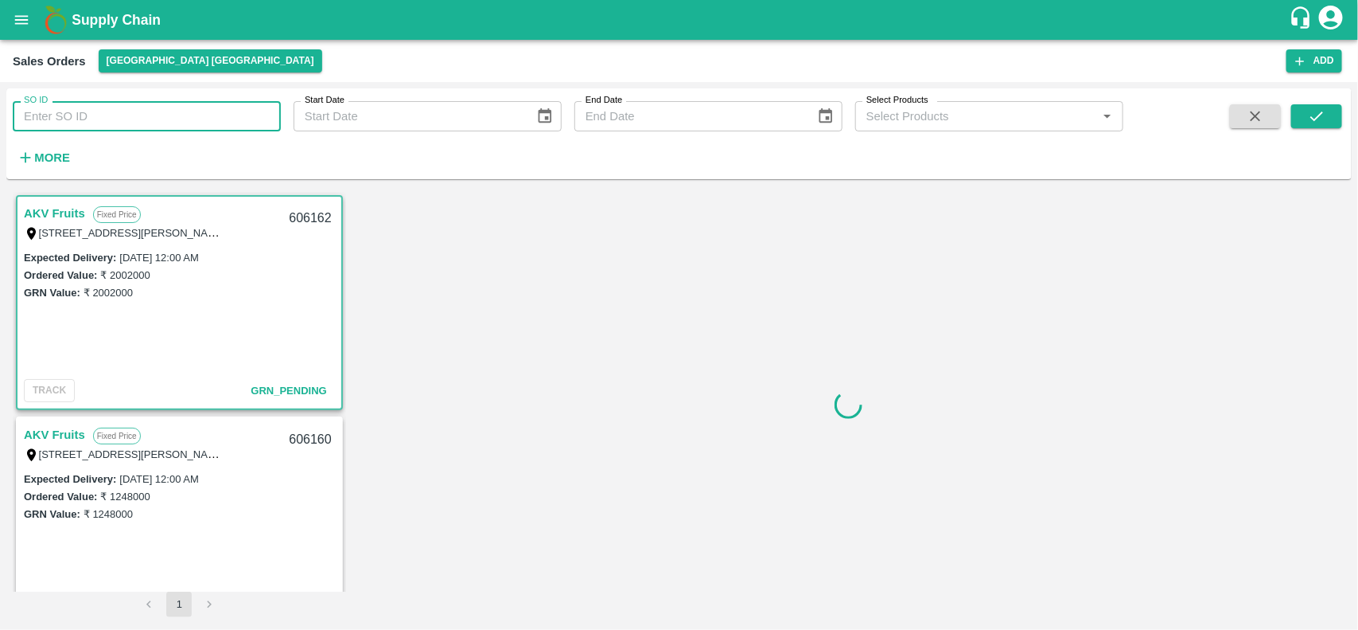
click at [98, 112] on input "SO ID" at bounding box center [147, 116] width 268 height 30
paste input "1775501"
click at [1333, 116] on button "submit" at bounding box center [1317, 116] width 51 height 24
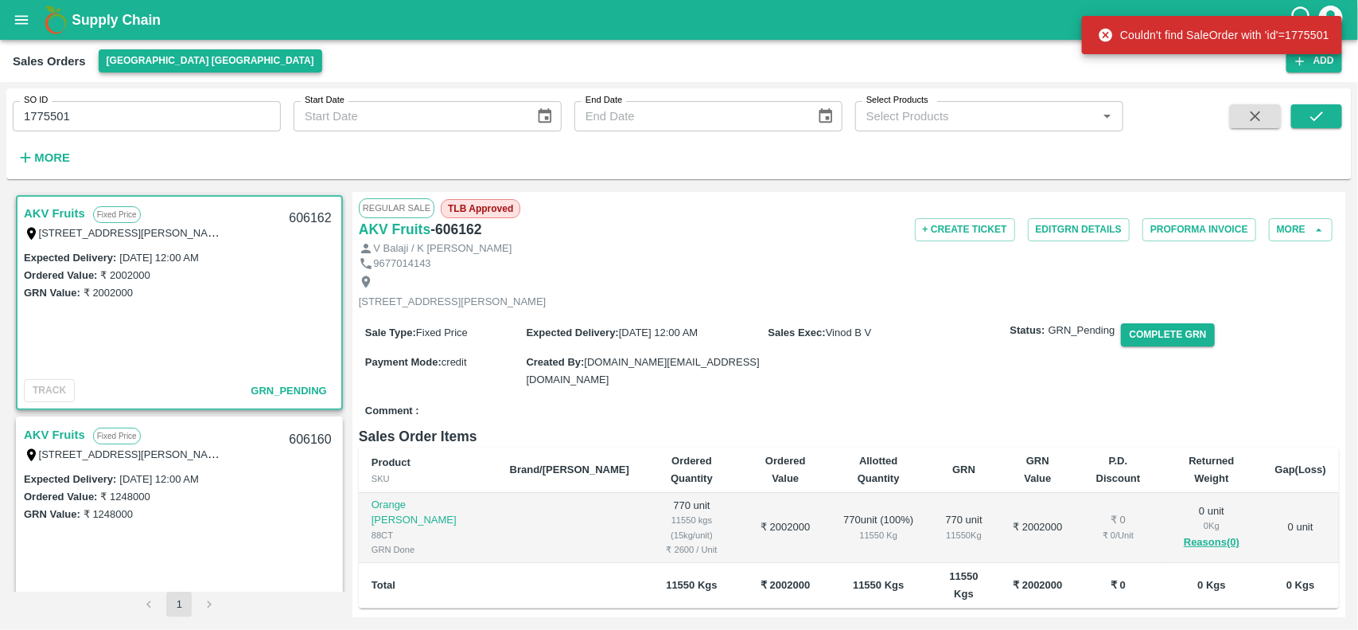
click at [121, 53] on button "[GEOGRAPHIC_DATA] [GEOGRAPHIC_DATA]" at bounding box center [211, 60] width 224 height 23
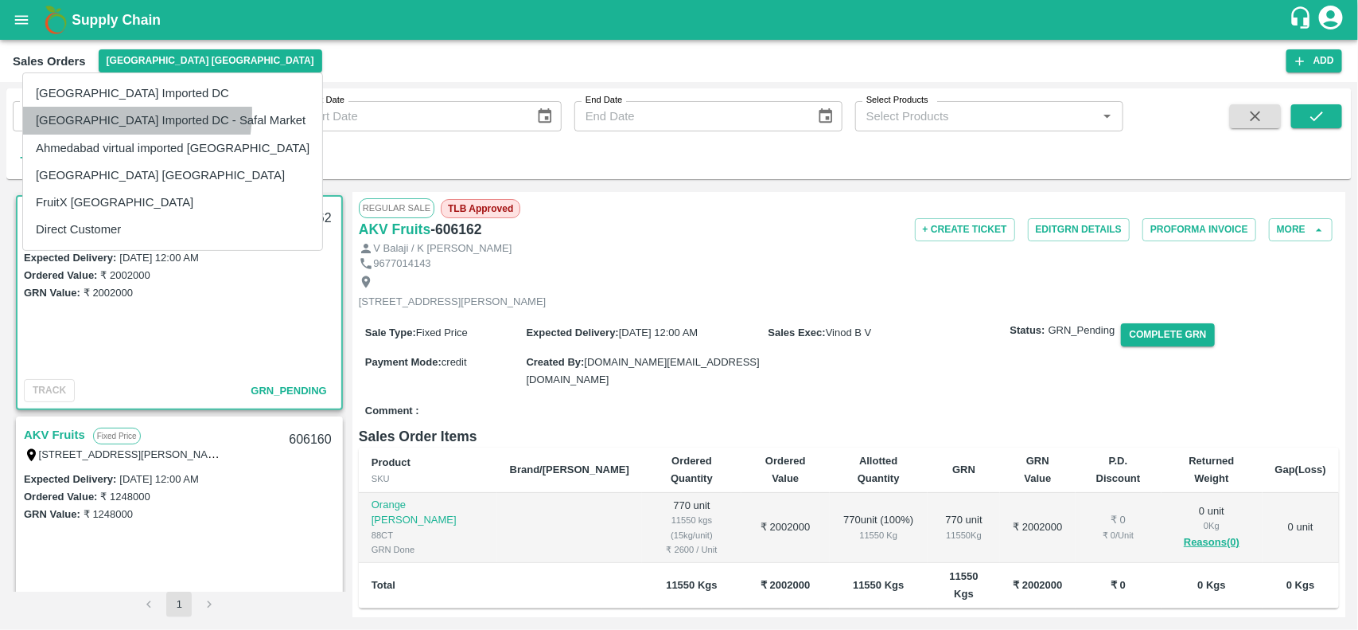
click at [113, 113] on li "[GEOGRAPHIC_DATA] Imported DC - Safal Market" at bounding box center [172, 120] width 299 height 27
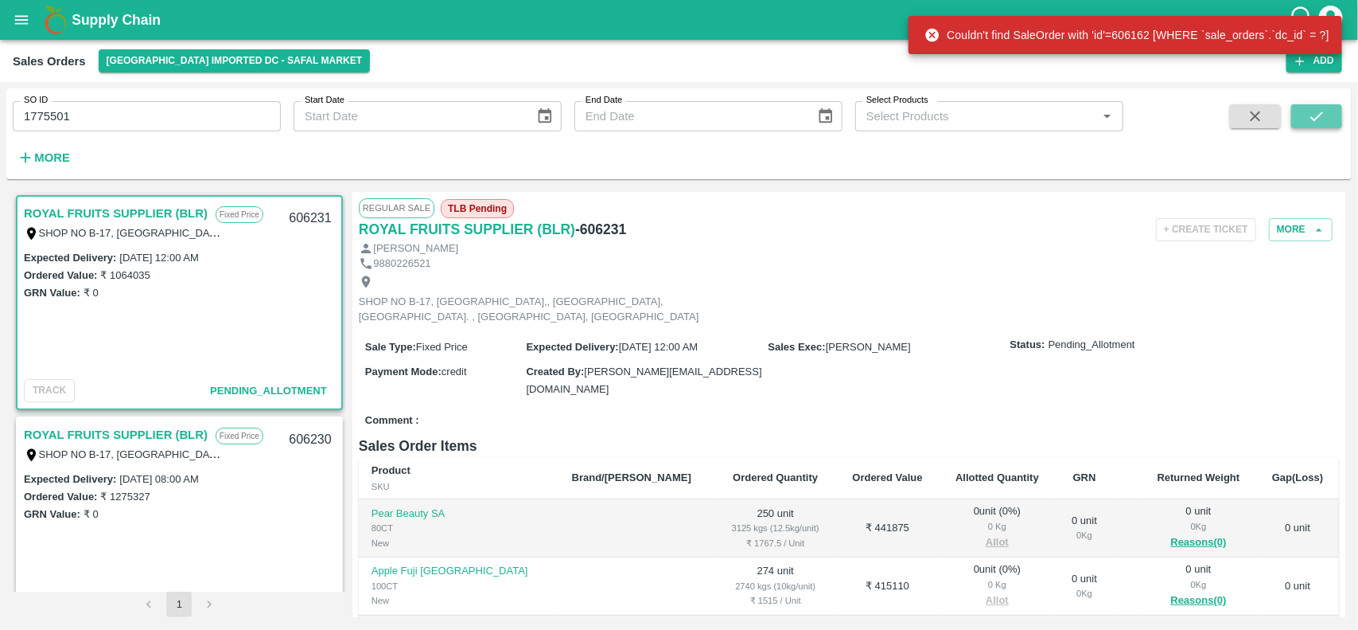
click at [1314, 115] on icon "submit" at bounding box center [1317, 116] width 18 height 18
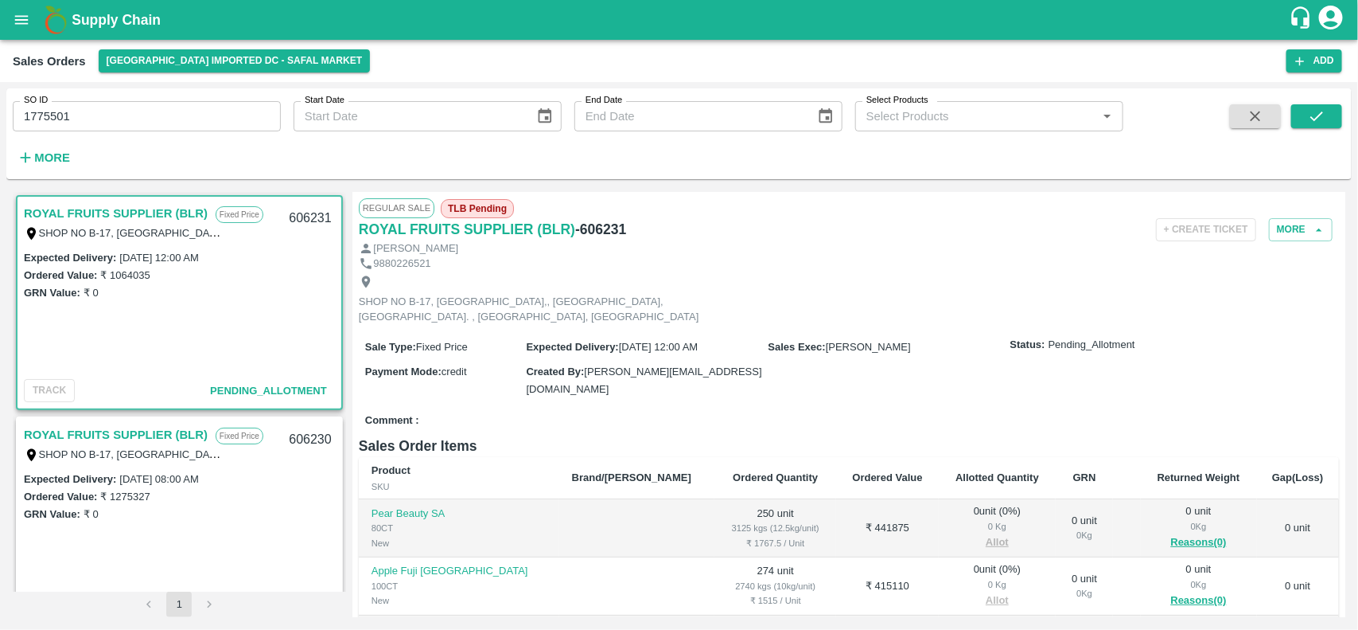
scroll to position [2, 0]
click at [160, 107] on input "1775501" at bounding box center [147, 116] width 268 height 30
paste input "60623"
click at [1327, 115] on button "submit" at bounding box center [1317, 116] width 51 height 24
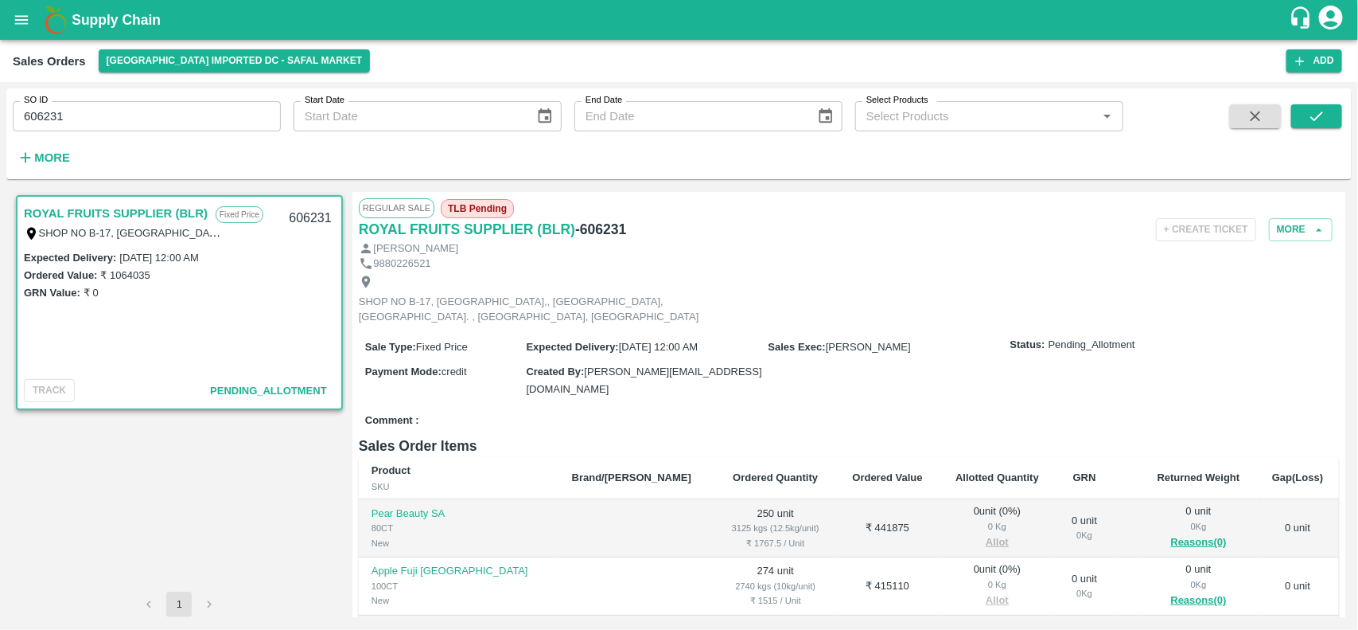
click at [73, 204] on link "ROYAL FRUITS SUPPLIER (BLR)" at bounding box center [116, 213] width 184 height 21
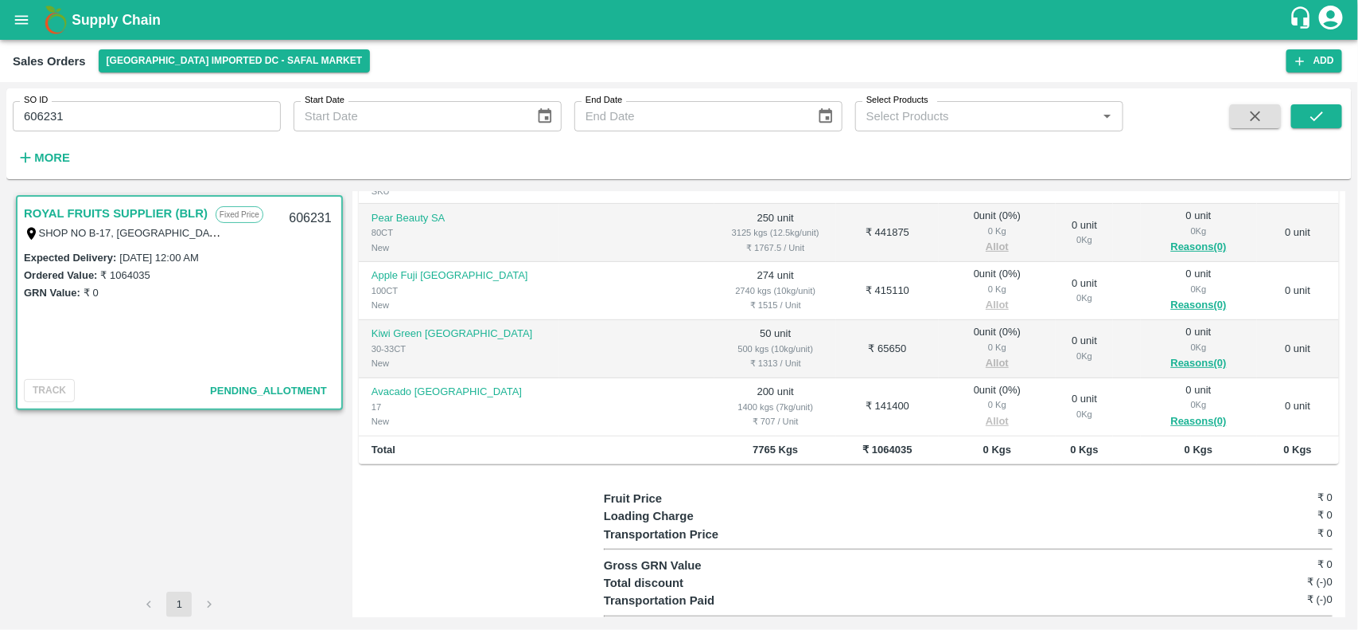
scroll to position [303, 0]
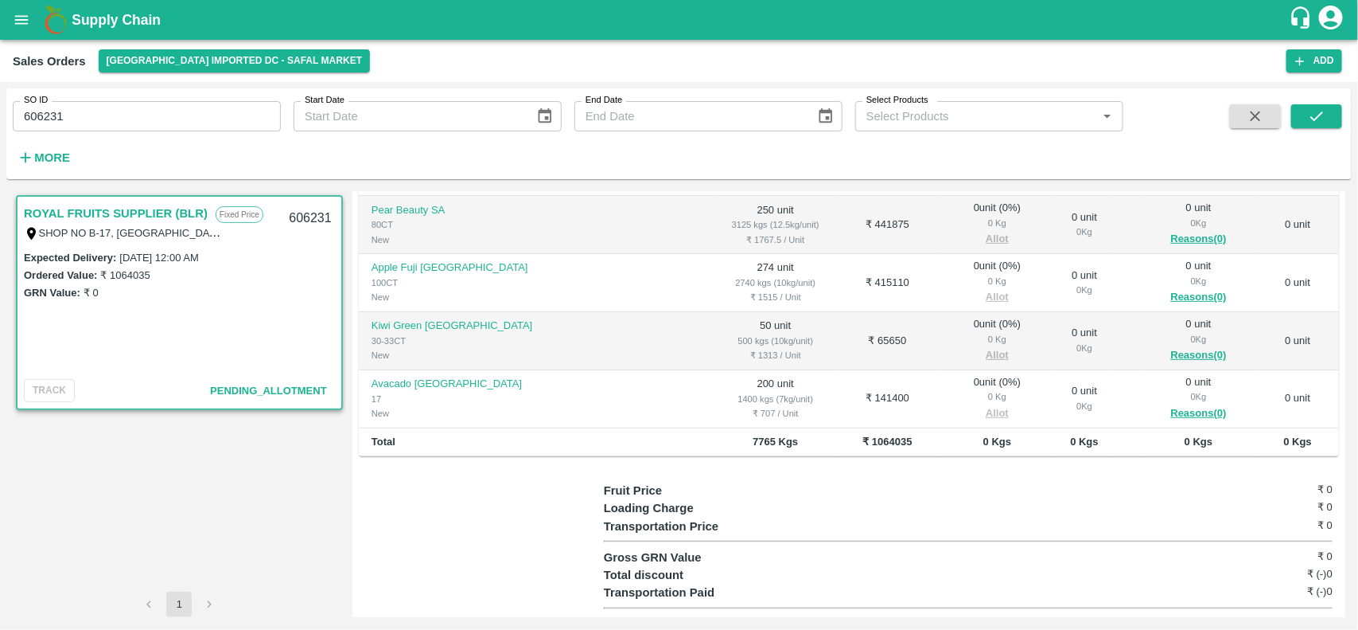
click at [167, 116] on input "606231" at bounding box center [147, 116] width 268 height 30
paste input "text"
click at [1317, 116] on icon "submit" at bounding box center [1317, 116] width 18 height 18
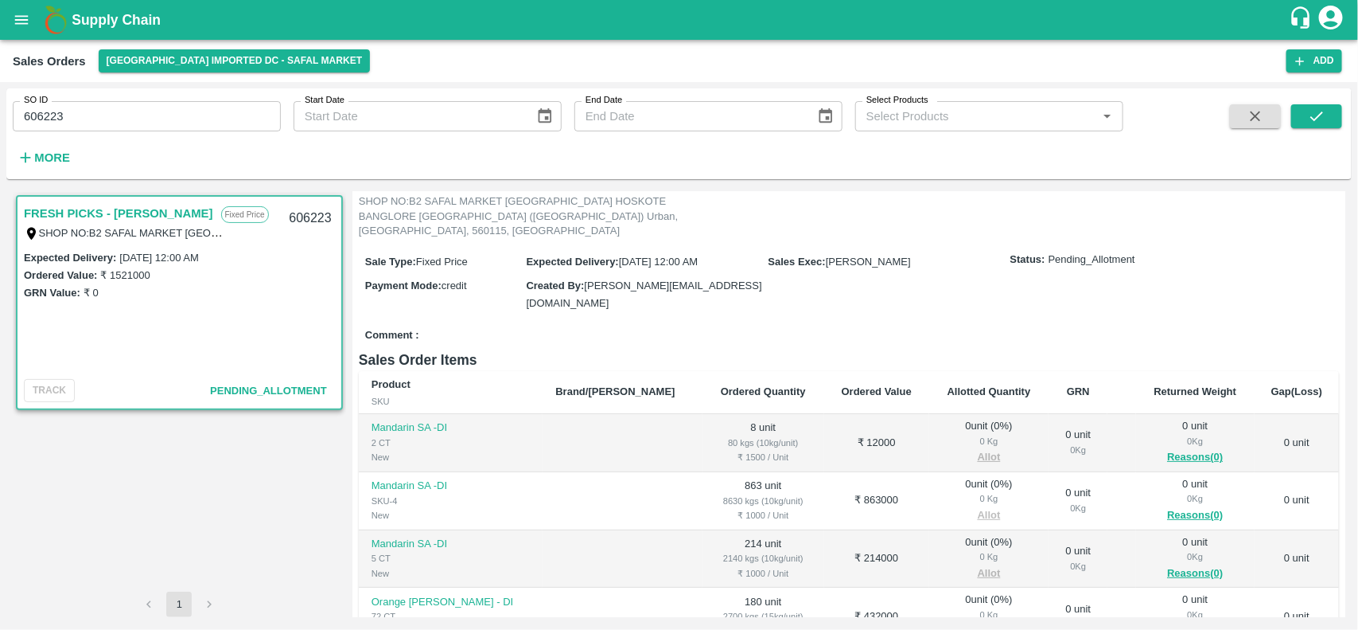
scroll to position [102, 0]
click at [56, 115] on input "606223" at bounding box center [147, 116] width 268 height 30
paste input "text"
type input "606164"
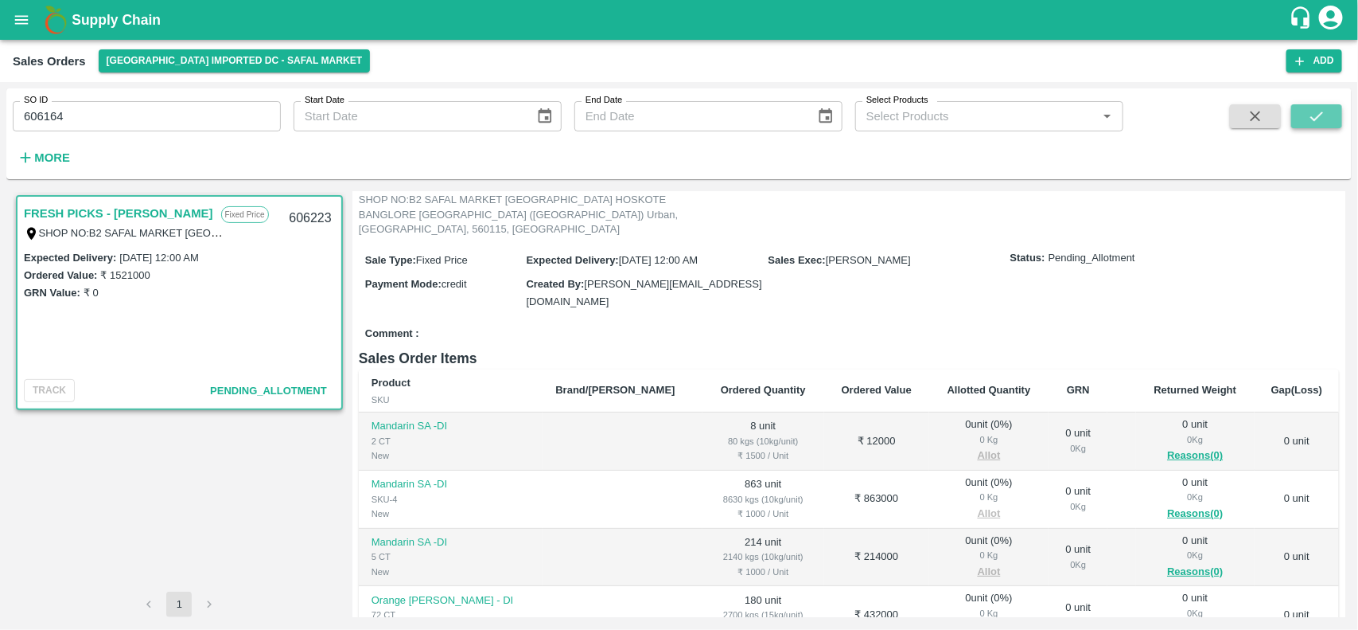
click at [1319, 114] on icon "submit" at bounding box center [1317, 116] width 18 height 18
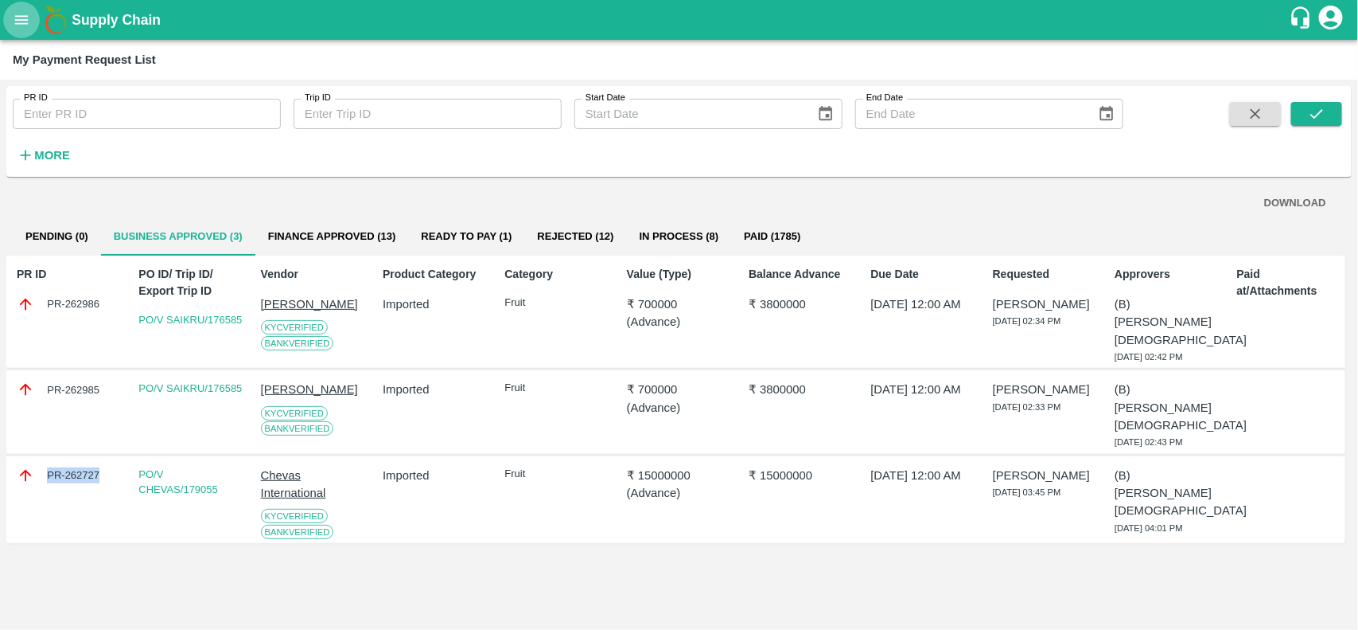
click at [6, 21] on button "open drawer" at bounding box center [21, 20] width 37 height 37
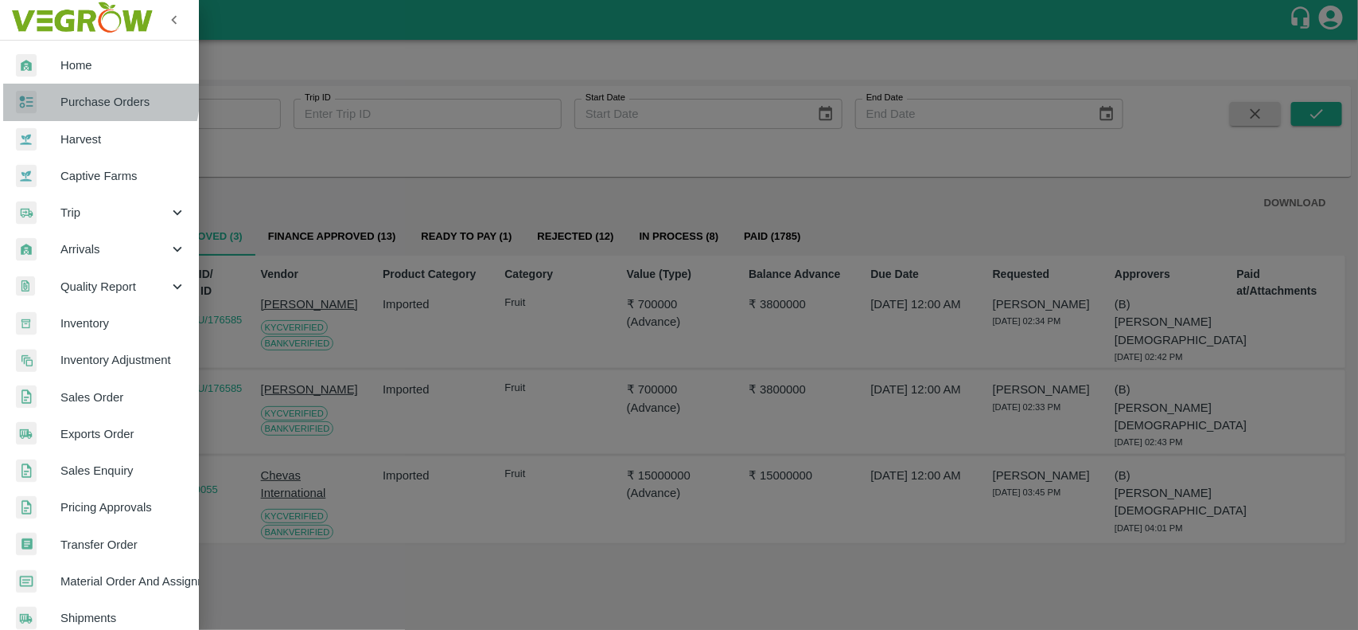
click at [57, 89] on link "Purchase Orders" at bounding box center [99, 102] width 199 height 37
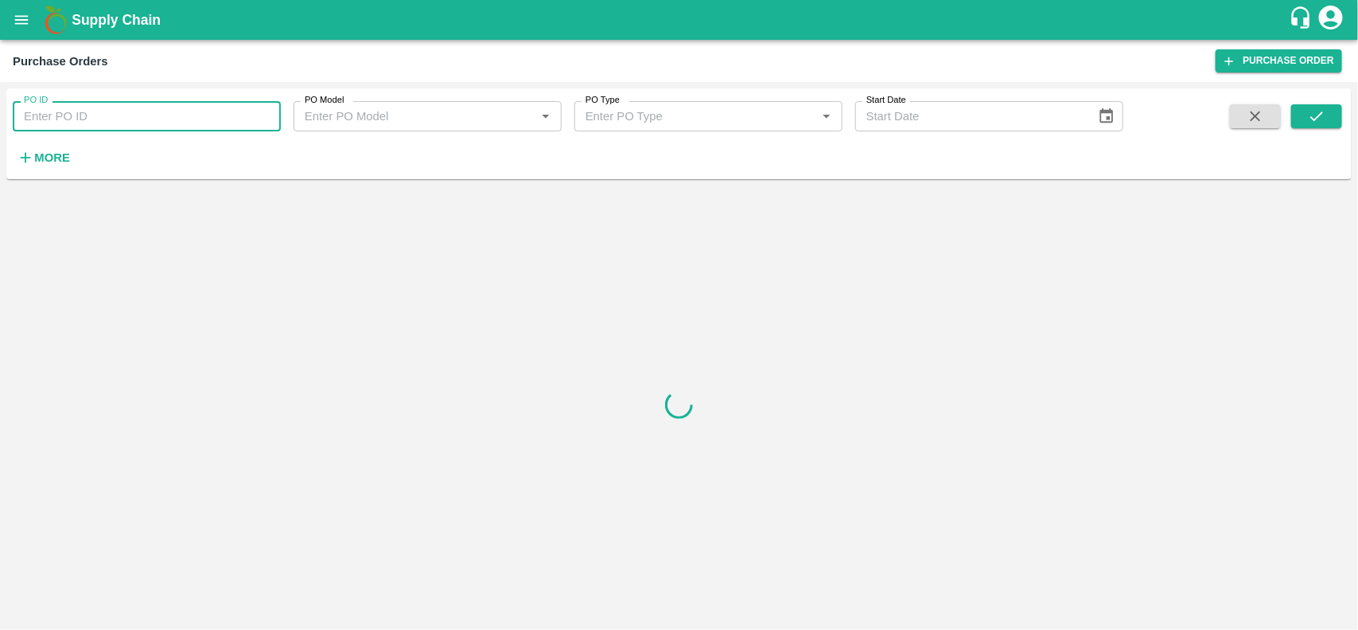
click at [77, 121] on input "PO ID" at bounding box center [147, 116] width 268 height 30
type input "173703"
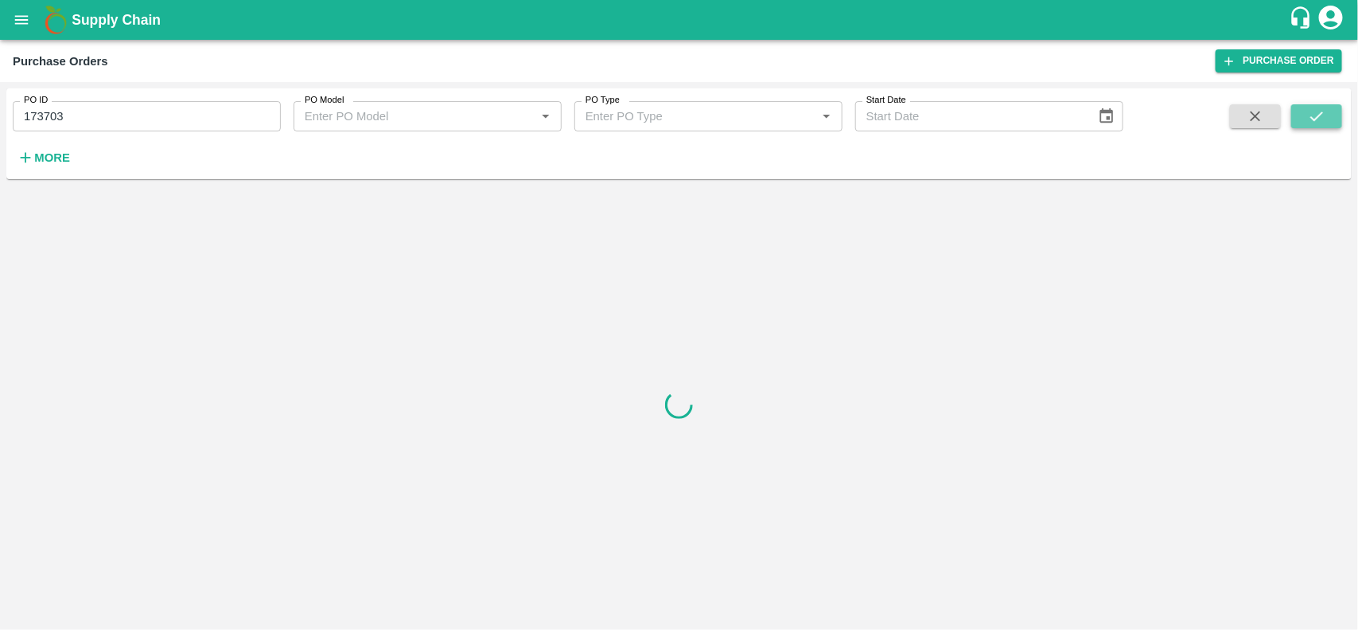
click at [1323, 118] on icon "submit" at bounding box center [1317, 116] width 18 height 18
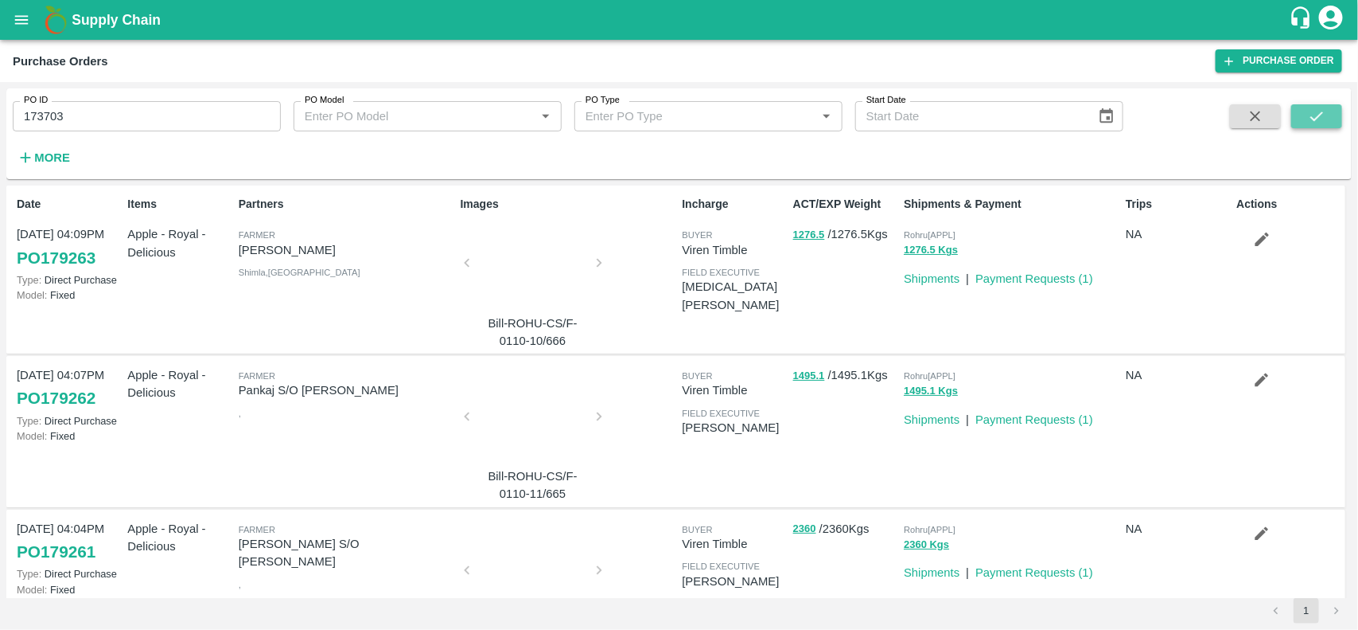
click at [1322, 121] on icon "submit" at bounding box center [1317, 116] width 18 height 18
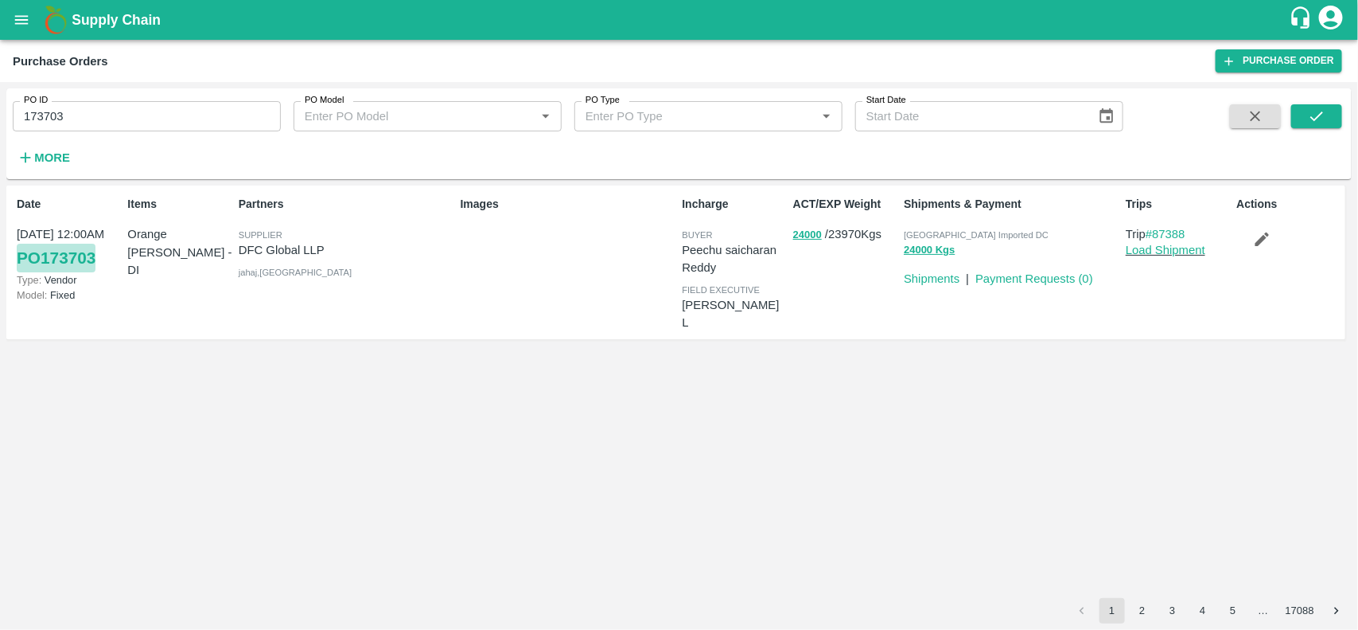
click at [74, 256] on link "PO 173703" at bounding box center [56, 258] width 79 height 29
click at [16, 17] on icon "open drawer" at bounding box center [22, 19] width 14 height 9
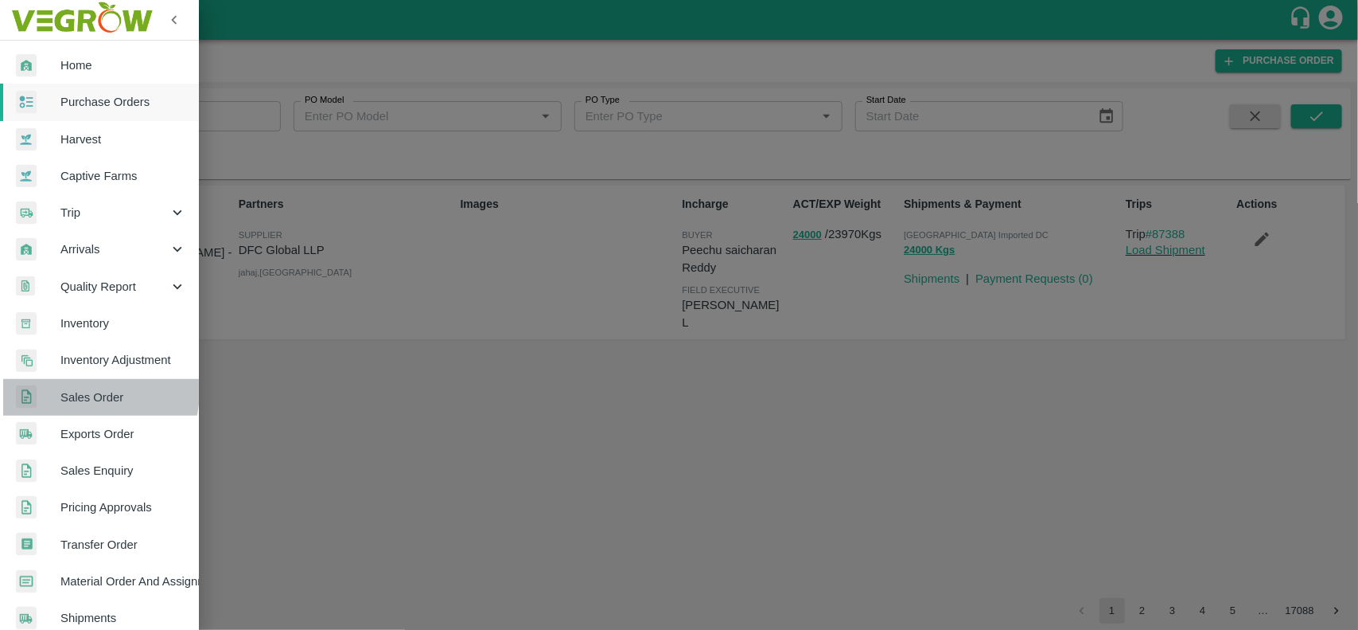
click at [81, 390] on span "Sales Order" at bounding box center [123, 397] width 126 height 18
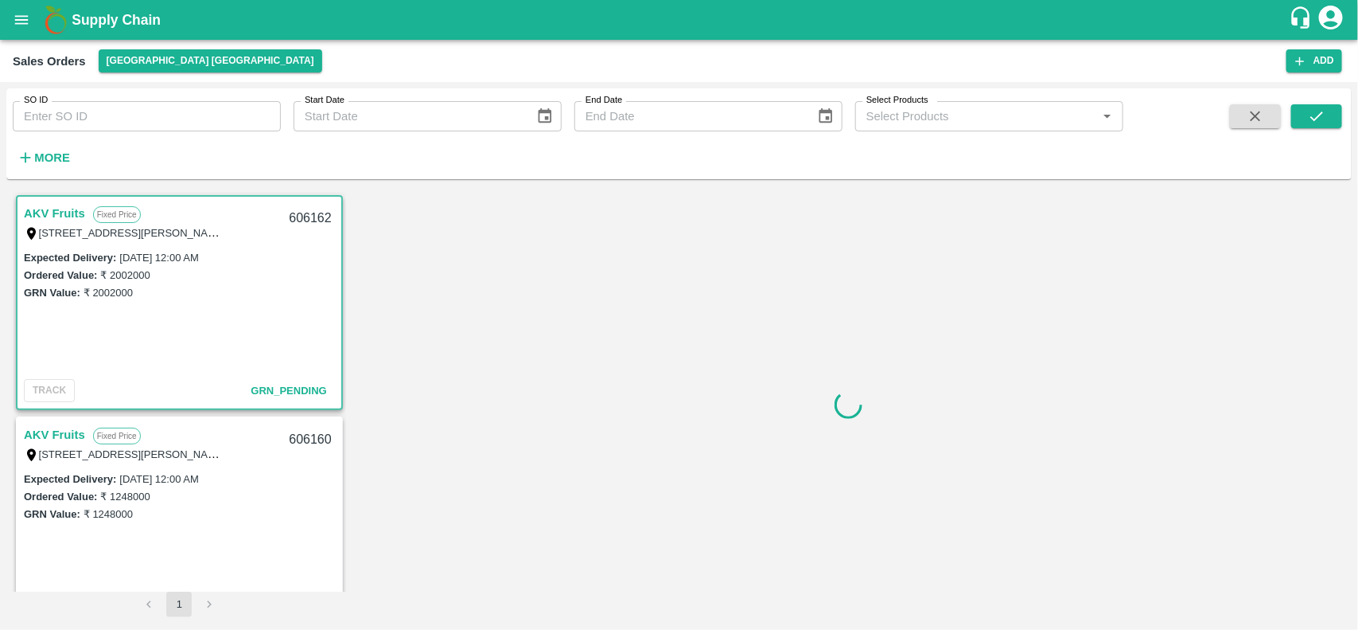
click at [92, 119] on input "SO ID" at bounding box center [147, 116] width 268 height 30
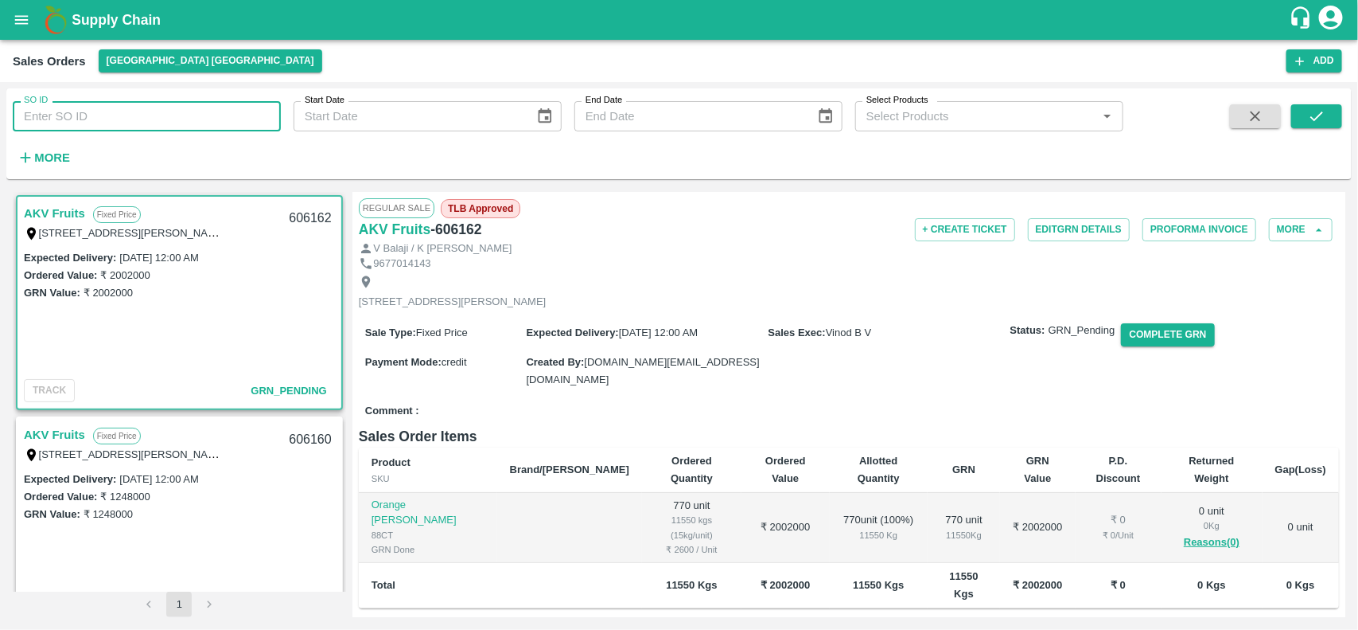
paste input "606114"
type input "606114"
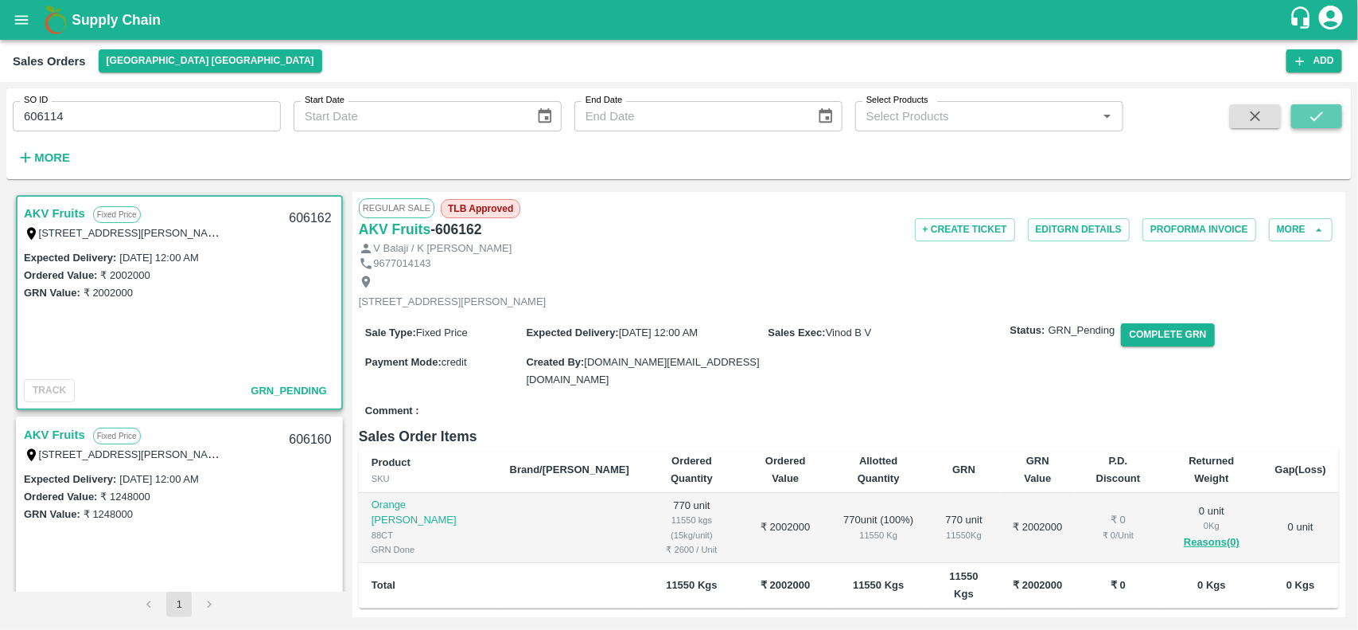
click at [1319, 113] on icon "submit" at bounding box center [1317, 116] width 18 height 18
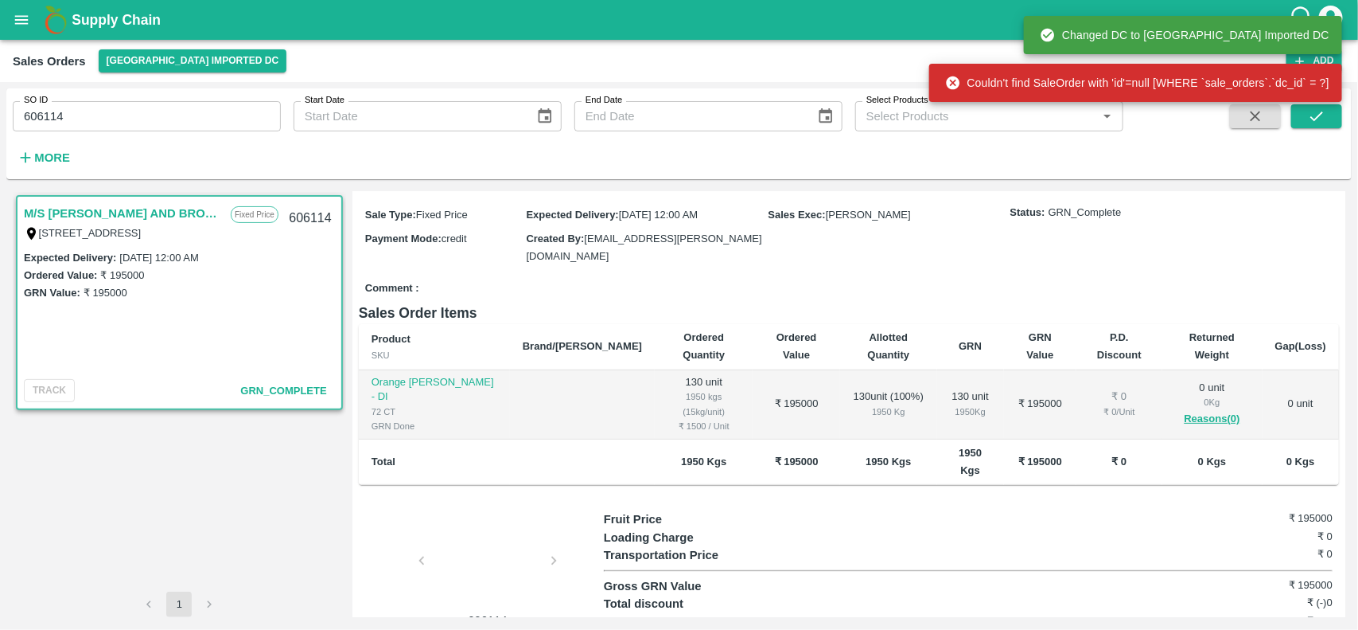
scroll to position [135, 0]
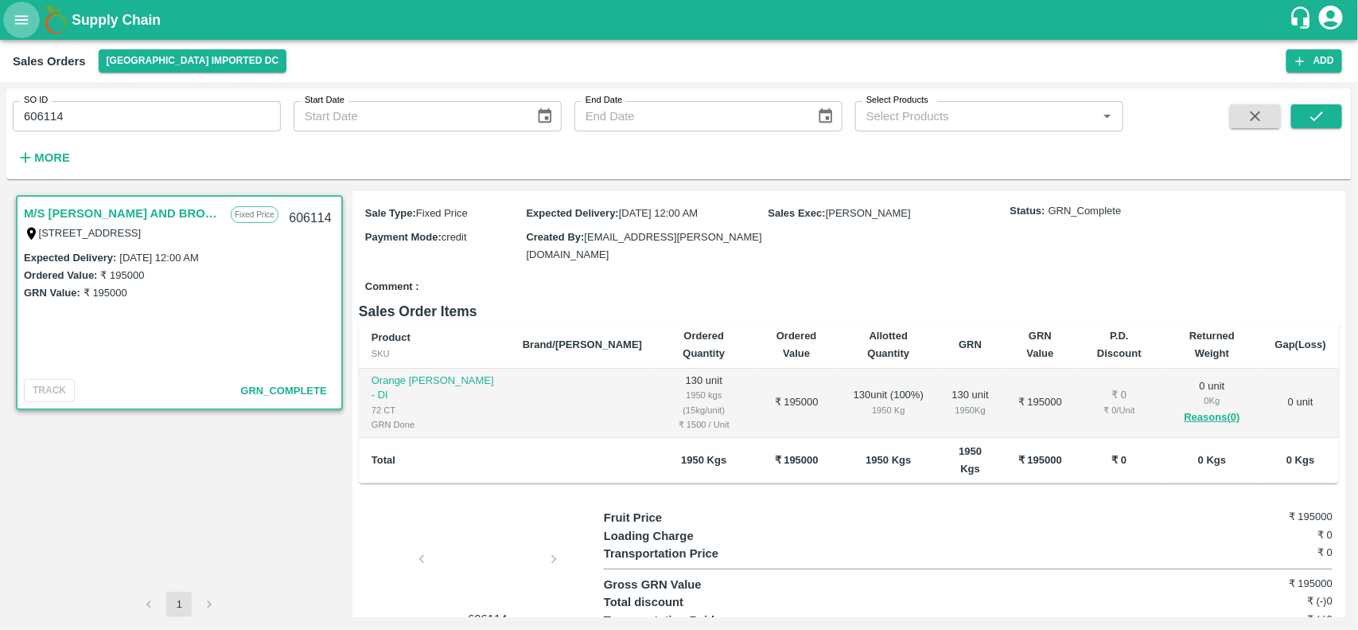
click at [14, 33] on button "open drawer" at bounding box center [21, 20] width 37 height 37
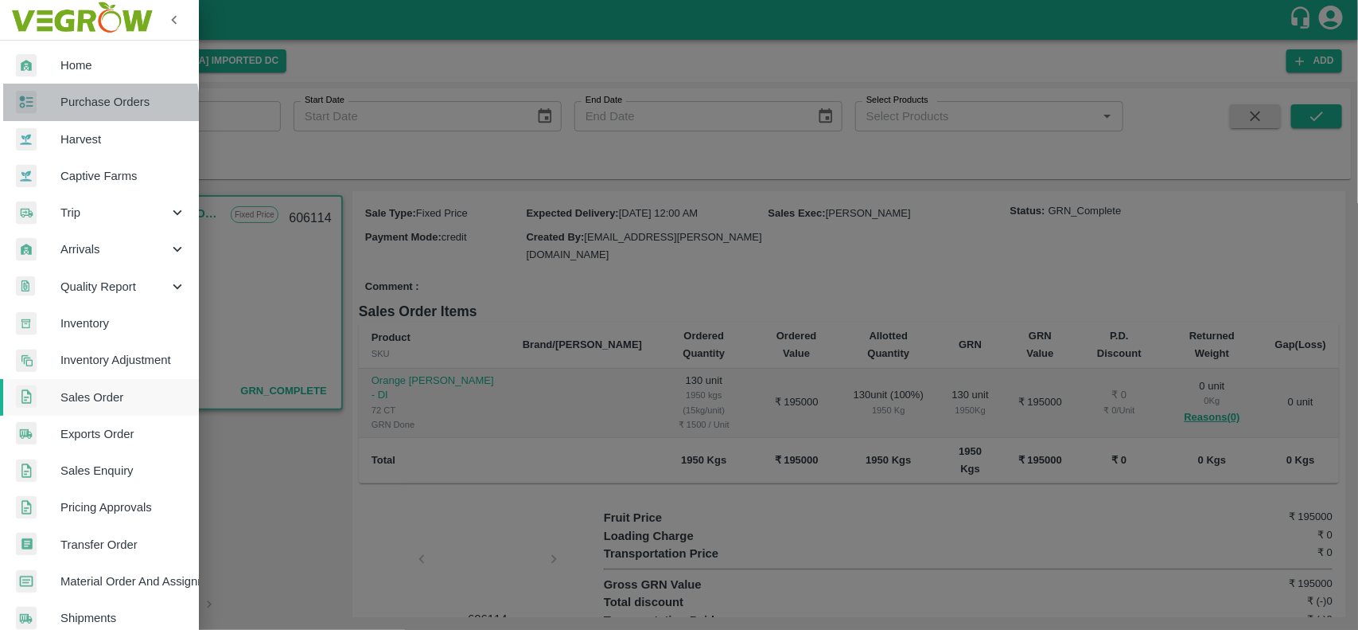
click at [68, 112] on link "Purchase Orders" at bounding box center [99, 102] width 199 height 37
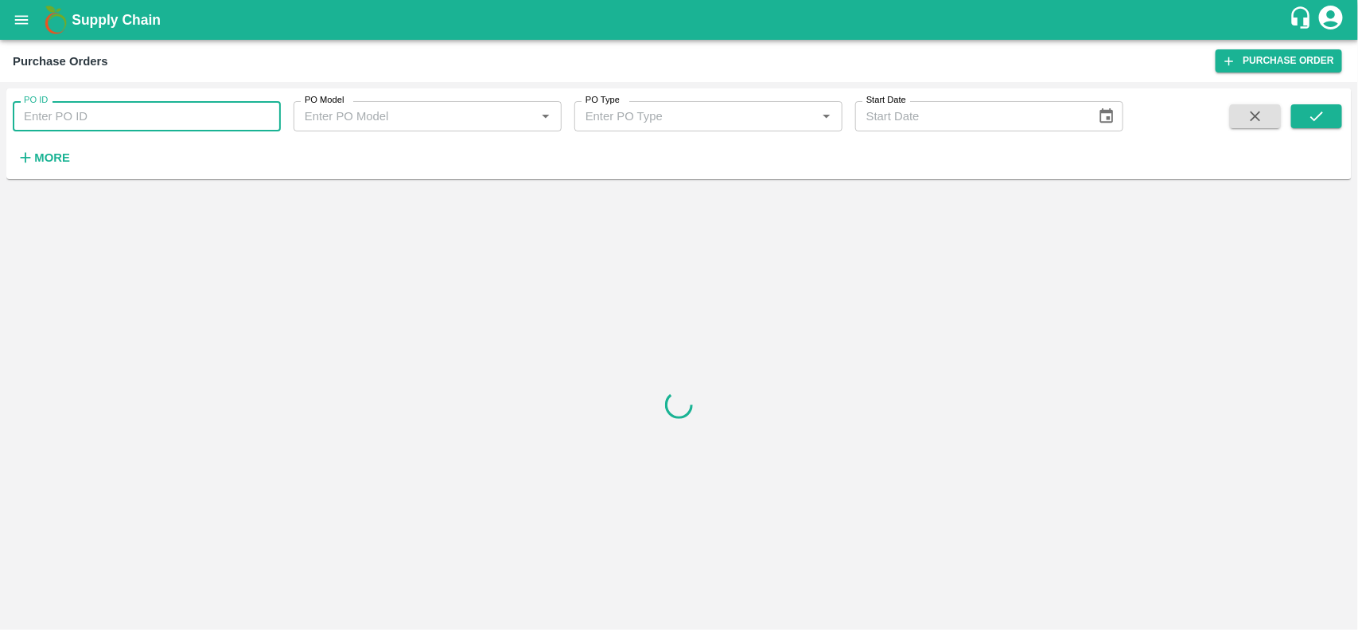
click at [50, 113] on input "PO ID" at bounding box center [147, 116] width 268 height 30
type input "173703"
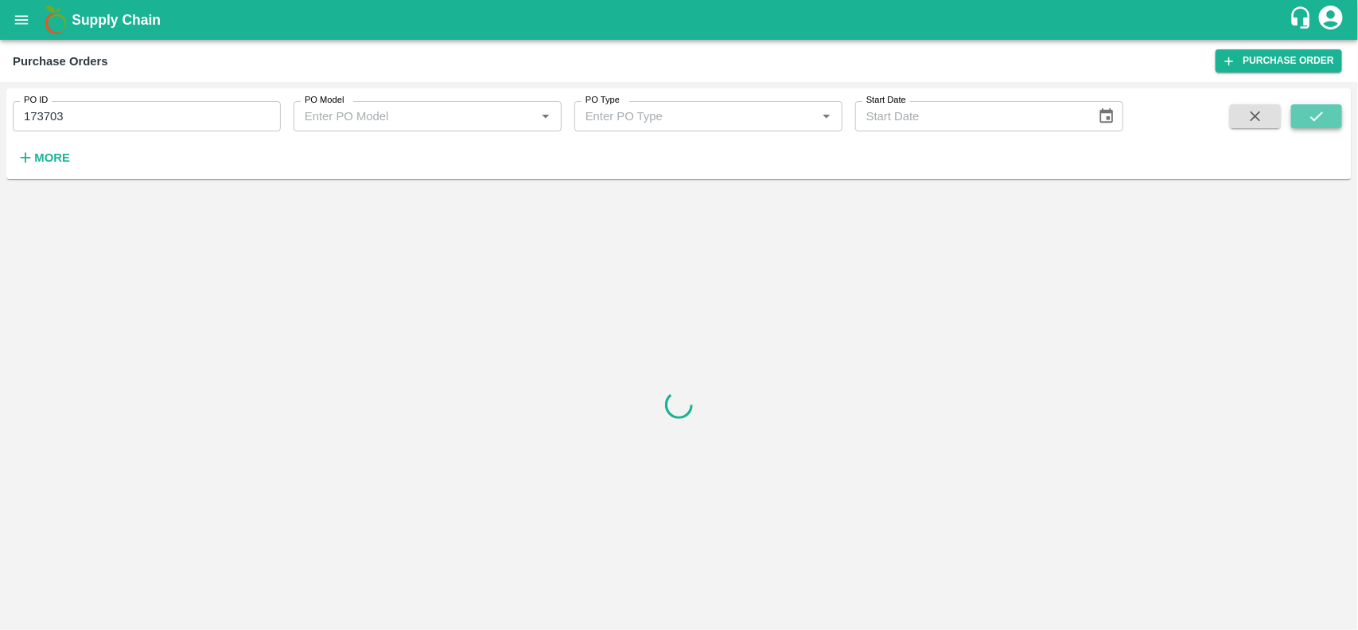
click at [1301, 112] on button "submit" at bounding box center [1317, 116] width 51 height 24
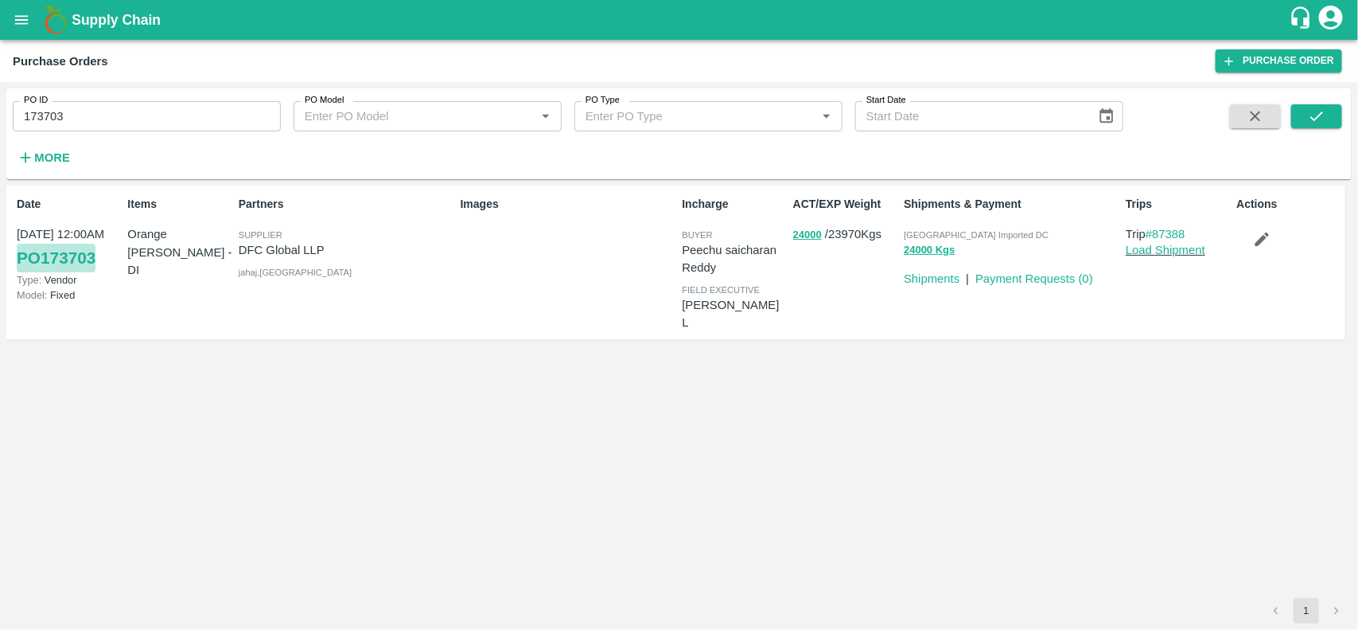
click at [88, 255] on link "PO 173703" at bounding box center [56, 258] width 79 height 29
click at [24, 24] on icon "open drawer" at bounding box center [22, 19] width 14 height 9
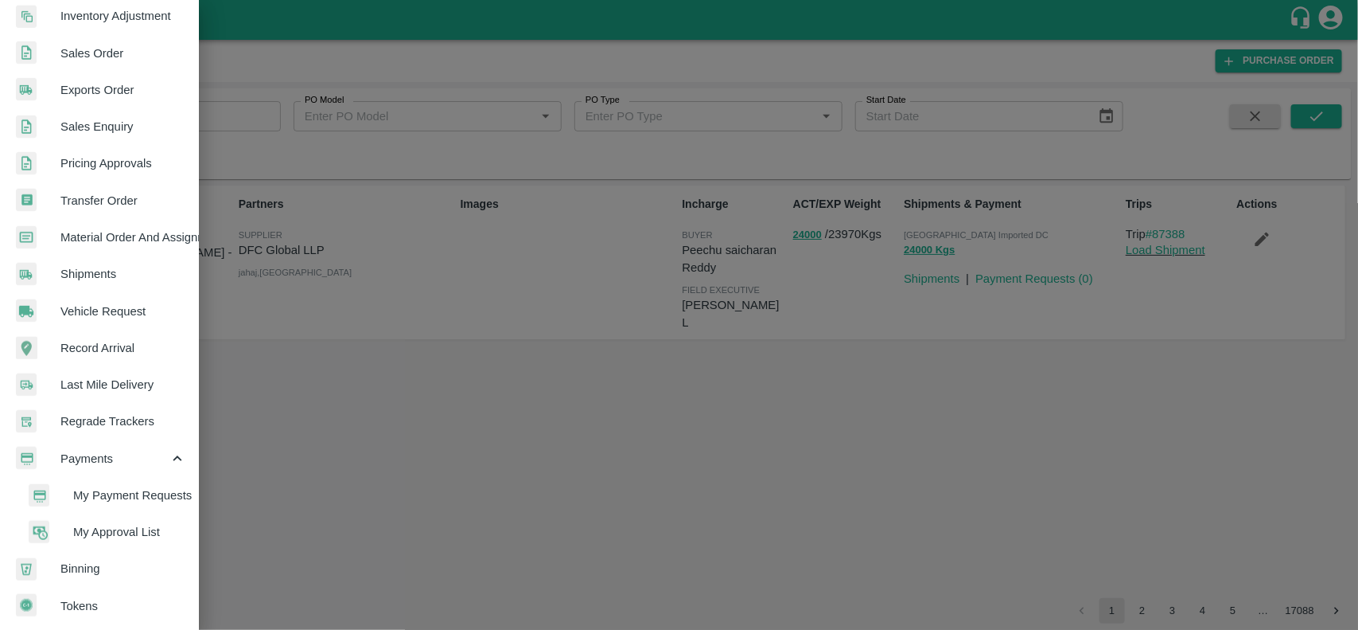
scroll to position [349, 0]
click at [80, 493] on span "My Payment Requests" at bounding box center [129, 494] width 113 height 18
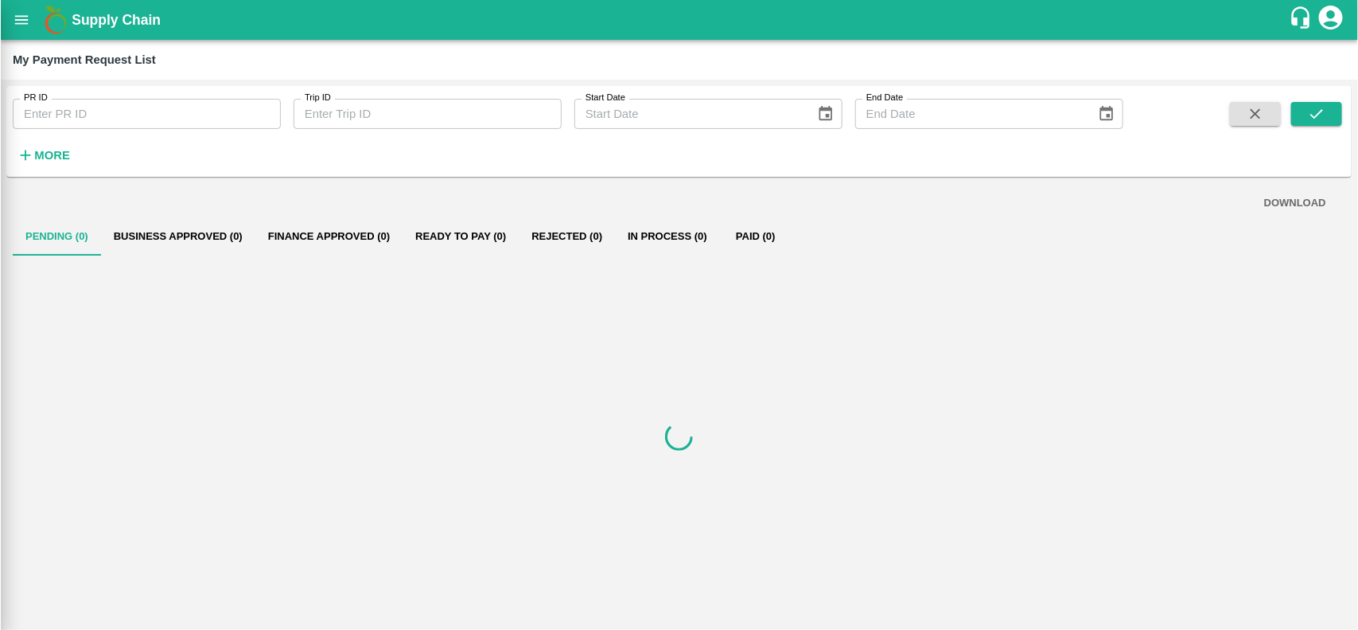
scroll to position [343, 0]
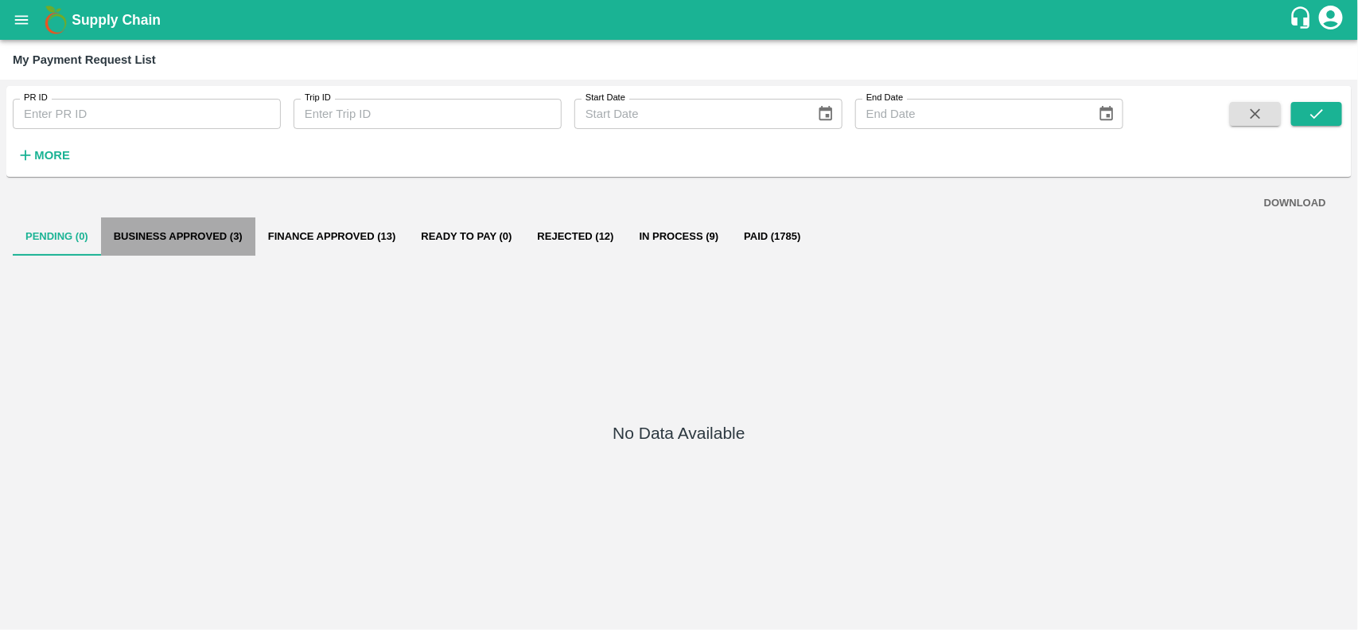
click at [207, 235] on button "Business Approved (3)" at bounding box center [178, 236] width 154 height 38
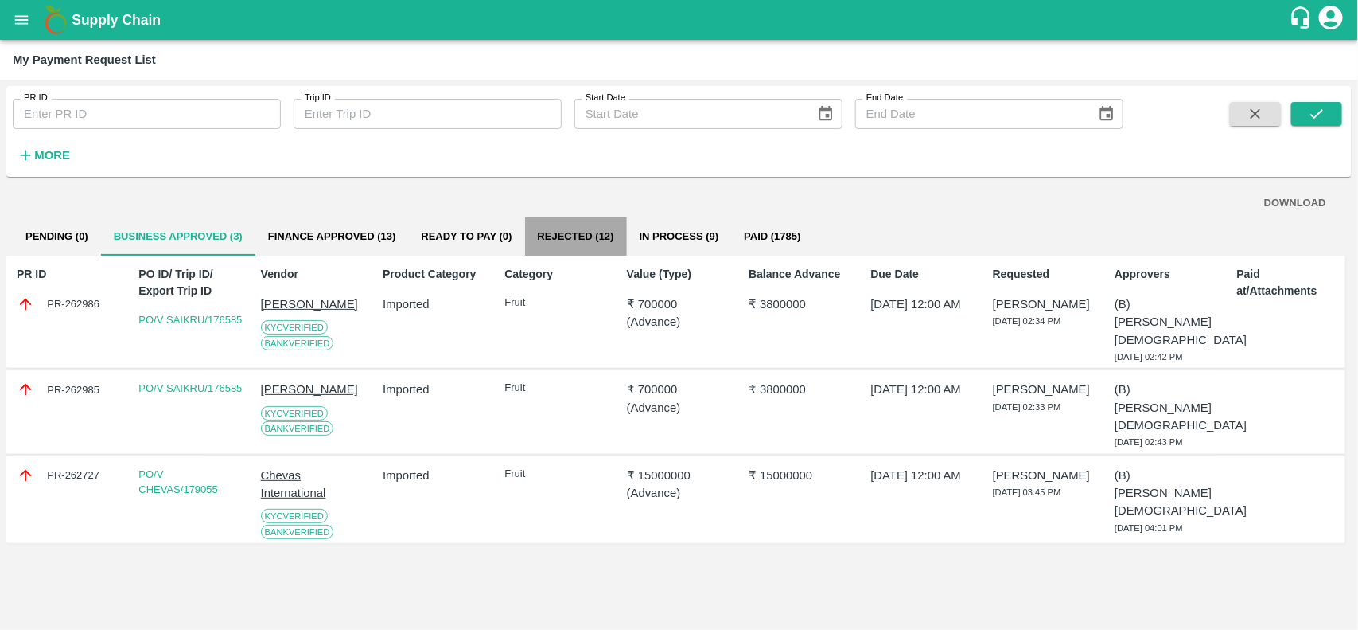
click at [575, 223] on button "Rejected (12)" at bounding box center [576, 236] width 102 height 38
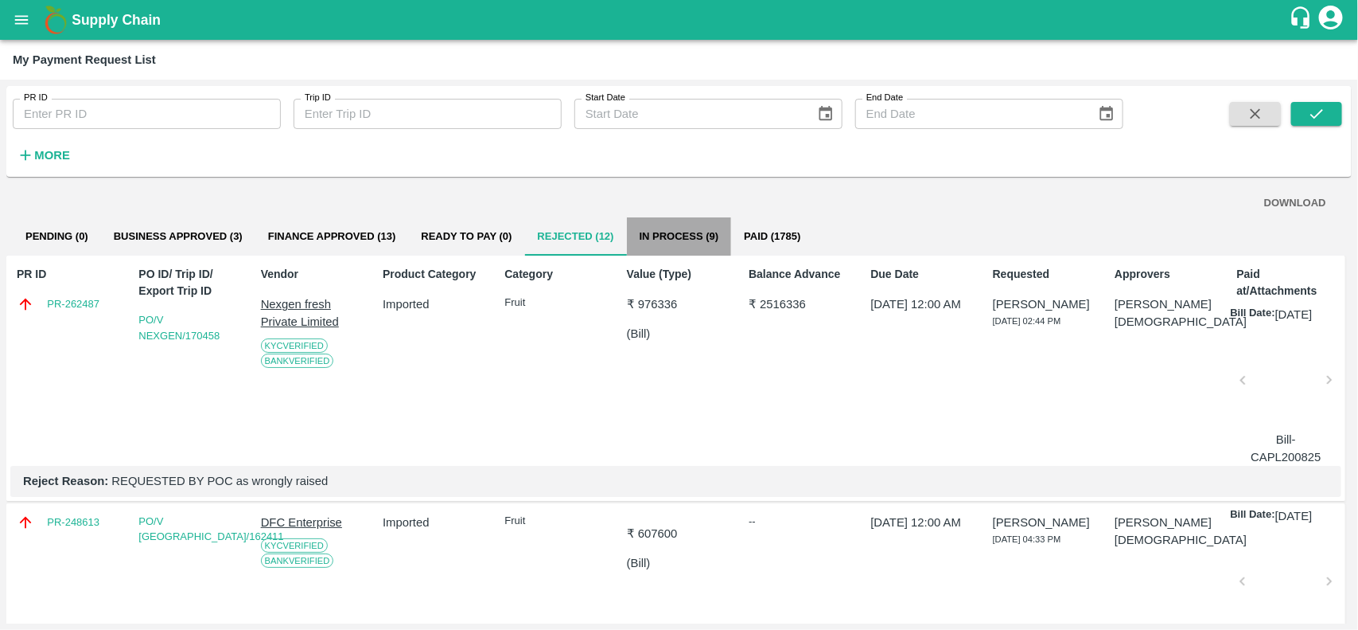
click at [635, 232] on button "In Process (9)" at bounding box center [679, 236] width 105 height 38
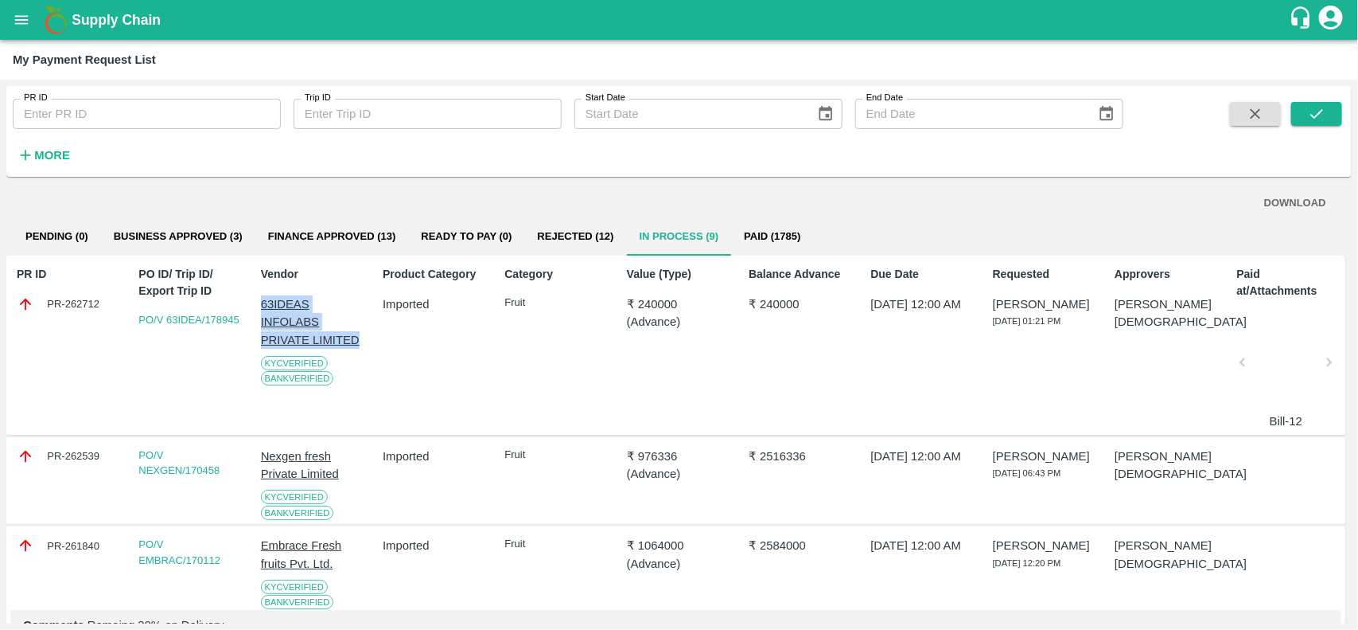
drag, startPoint x: 248, startPoint y: 298, endPoint x: 362, endPoint y: 335, distance: 119.5
click at [362, 335] on div "PR ID PR-262712 PO ID/ Trip ID/ Export Trip ID PO/V 63IDEA/178945 Vendor 63IDEA…" at bounding box center [675, 345] width 1339 height 180
copy p "63IDEAS INFOLABS PRIVATE LIMITED"
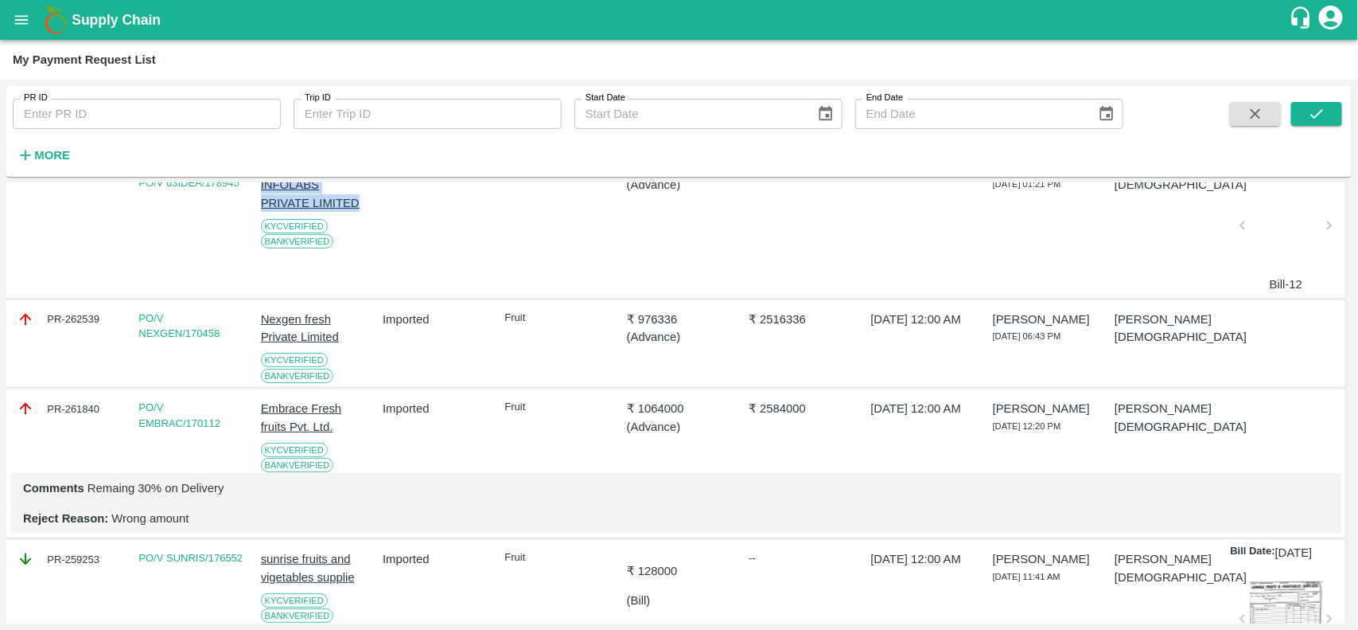
scroll to position [138, 0]
click at [273, 325] on p "Nexgen fresh Private Limited" at bounding box center [313, 328] width 104 height 36
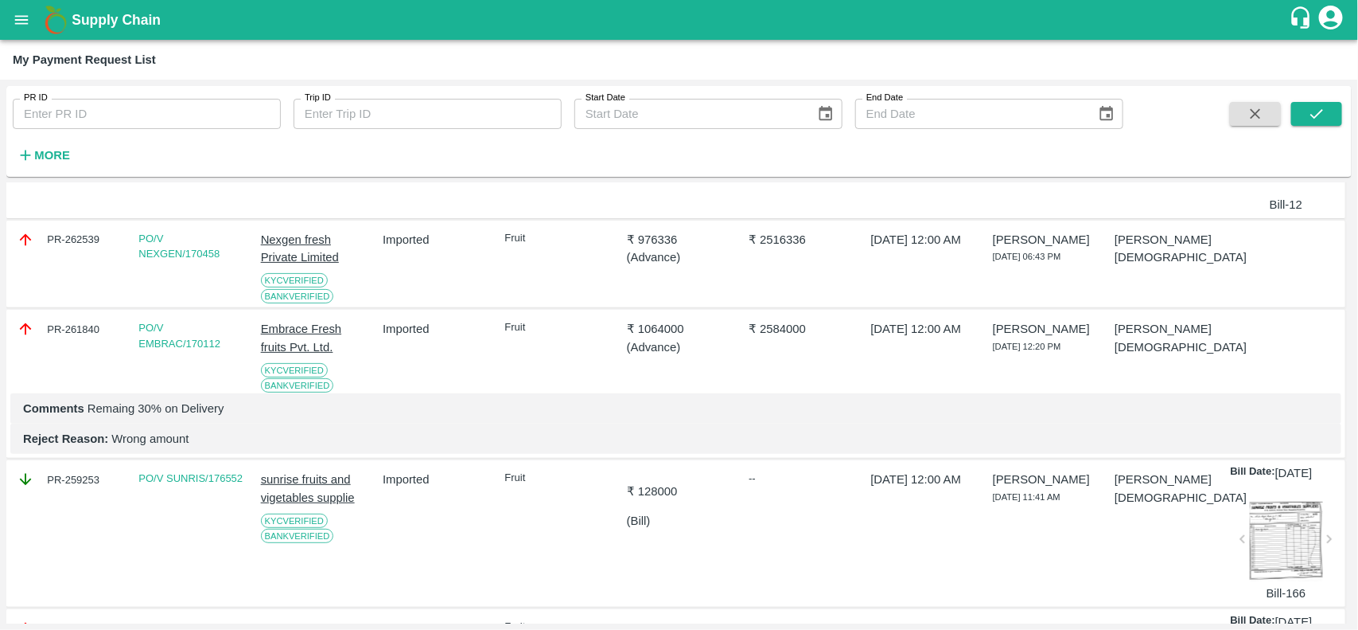
scroll to position [0, 0]
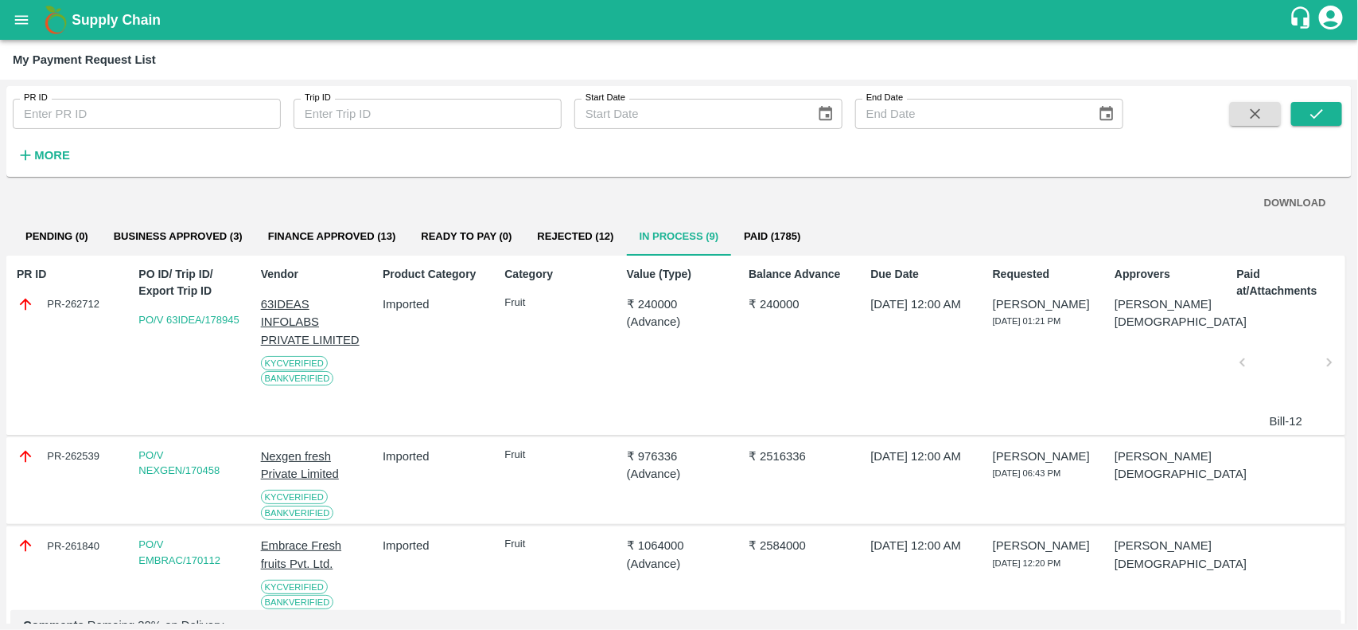
click at [754, 235] on button "Paid (1785)" at bounding box center [772, 236] width 82 height 38
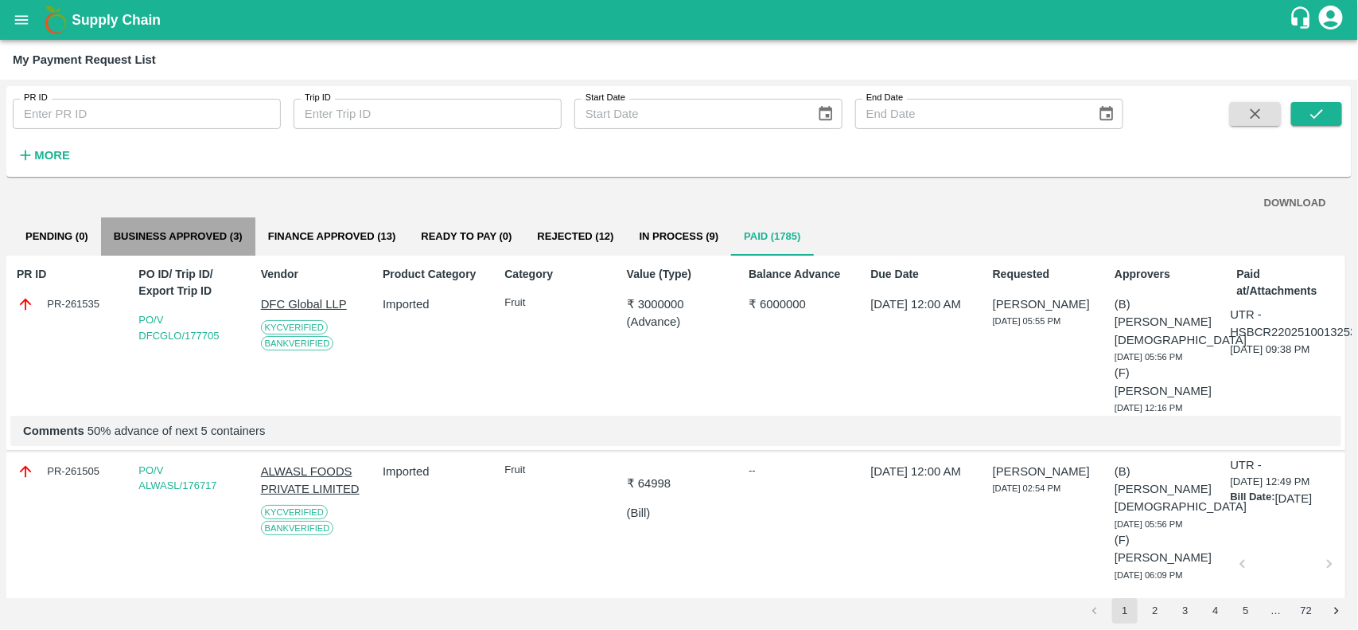
click at [212, 240] on button "Business Approved (3)" at bounding box center [178, 236] width 154 height 38
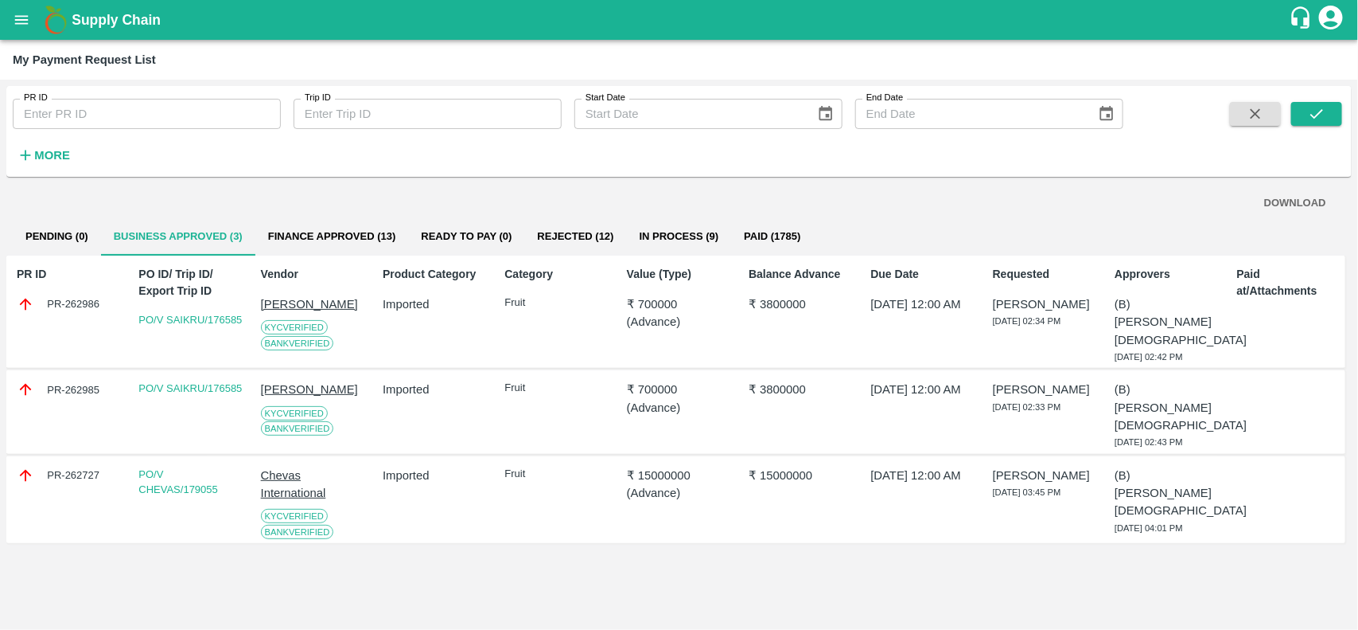
click at [293, 488] on p "Chevas International" at bounding box center [313, 484] width 104 height 36
click at [45, 296] on div "PR-262986" at bounding box center [69, 304] width 104 height 18
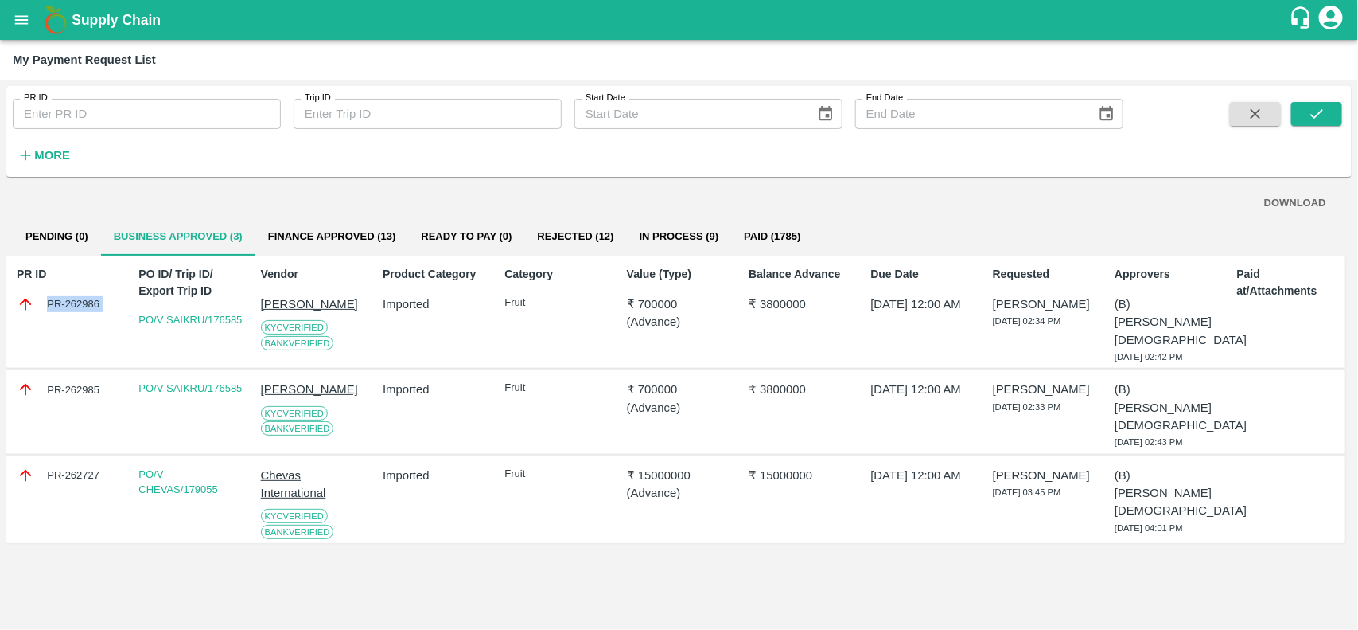
copy div "PR-262986"
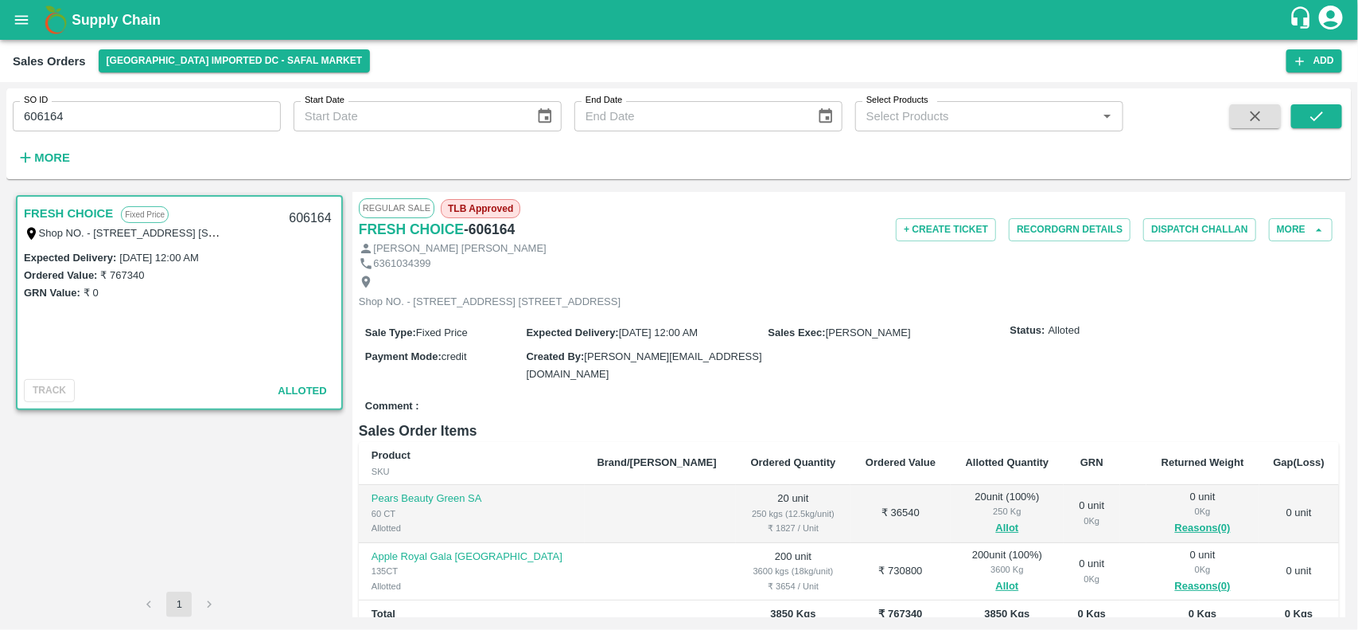
scroll to position [209, 0]
